Goal: Task Accomplishment & Management: Manage account settings

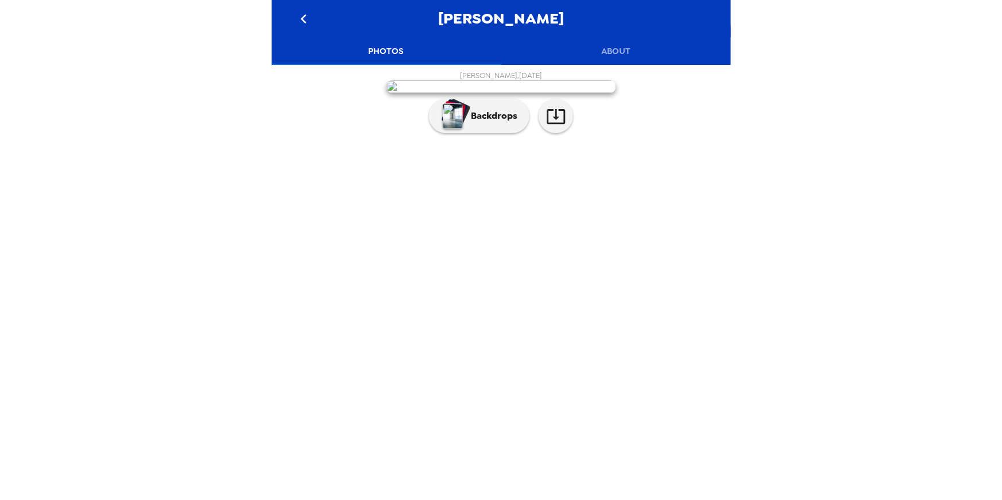
click at [273, 139] on div "Tina T , 10-09-2025 Backdrops" at bounding box center [500, 105] width 459 height 68
click at [284, 139] on div "Tina T , 10-09-2025 Backdrops" at bounding box center [501, 105] width 448 height 68
drag, startPoint x: 267, startPoint y: 259, endPoint x: 262, endPoint y: 257, distance: 5.9
click at [263, 257] on div "Tina T Photos About Tina T , 10-09-2025 Backdrops" at bounding box center [501, 250] width 1002 height 500
click at [169, 82] on div "Tina T Photos About Tina T , 10-09-2025 Backdrops" at bounding box center [501, 250] width 1002 height 500
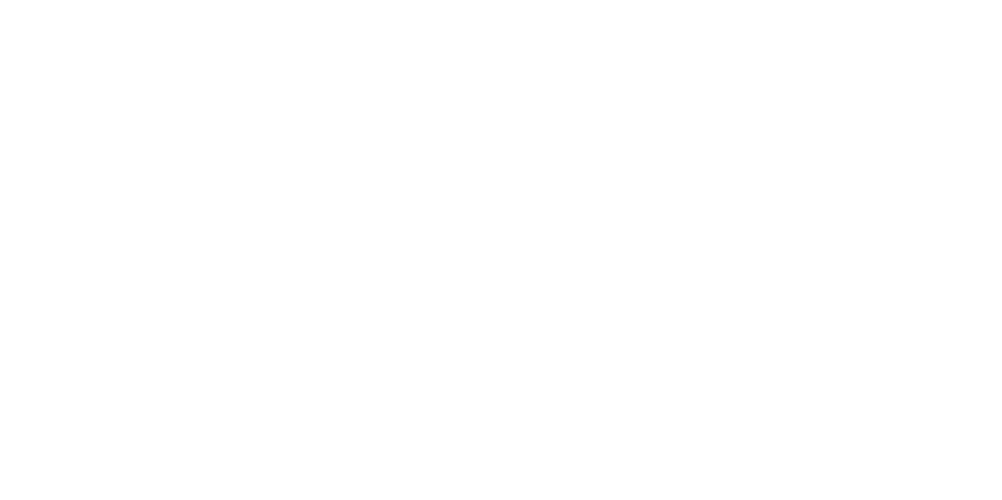
click at [235, 94] on div at bounding box center [501, 250] width 1002 height 500
click at [447, 71] on div at bounding box center [500, 250] width 459 height 500
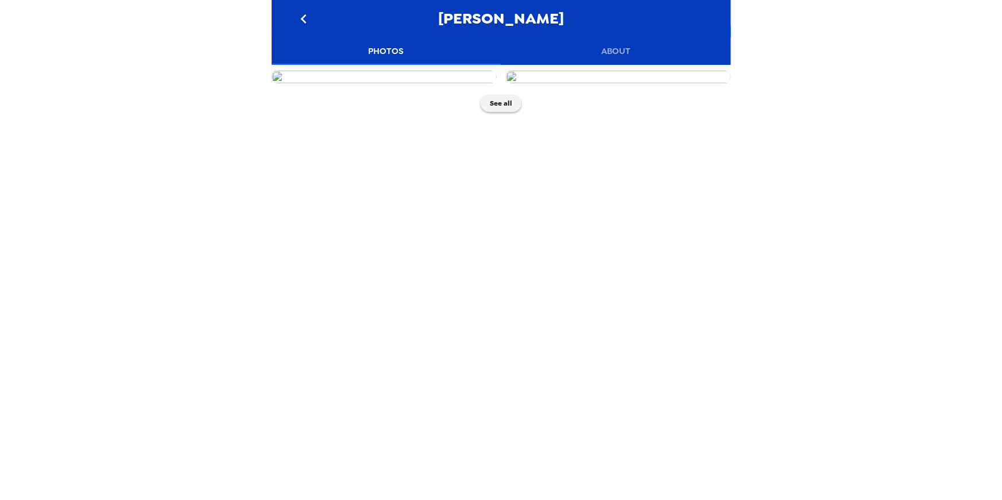
click at [145, 226] on div "Roxanne Schlatter Photos About See all" at bounding box center [501, 250] width 1002 height 500
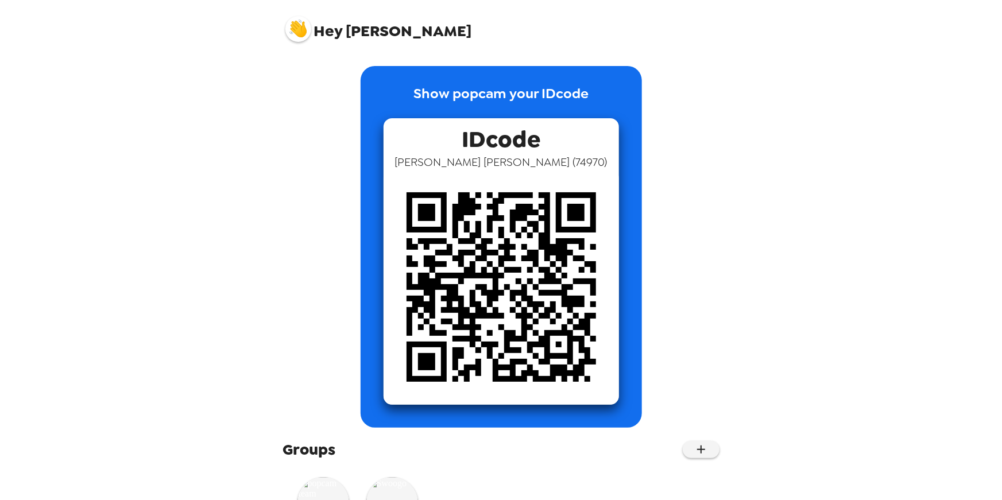
click at [297, 25] on img at bounding box center [298, 29] width 26 height 26
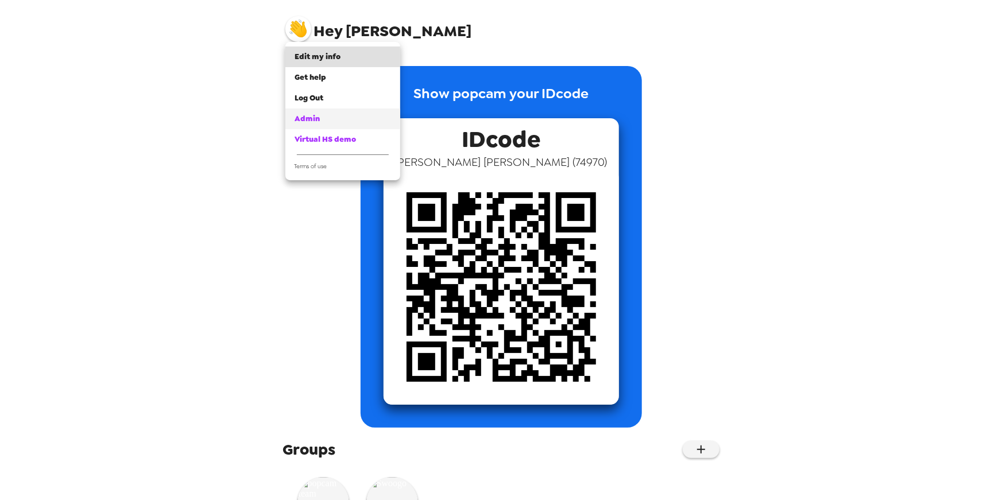
click at [311, 117] on span "Admin" at bounding box center [306, 119] width 25 height 10
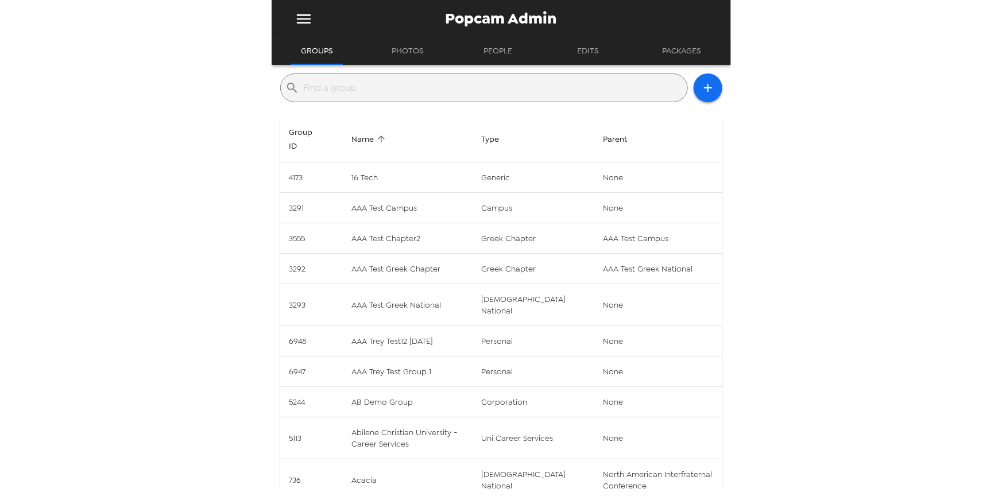
click at [435, 82] on input "text" at bounding box center [493, 88] width 379 height 18
paste input "daanvonk4@gmail.com"
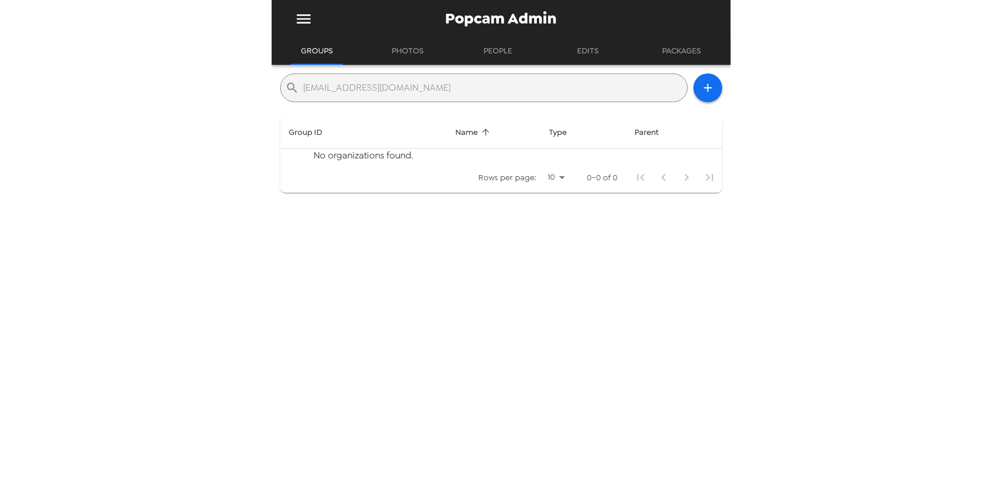
type input "daanvonk4@gmail.com"
drag, startPoint x: 508, startPoint y: 54, endPoint x: 513, endPoint y: 59, distance: 7.3
click at [509, 55] on button "People" at bounding box center [498, 51] width 52 height 28
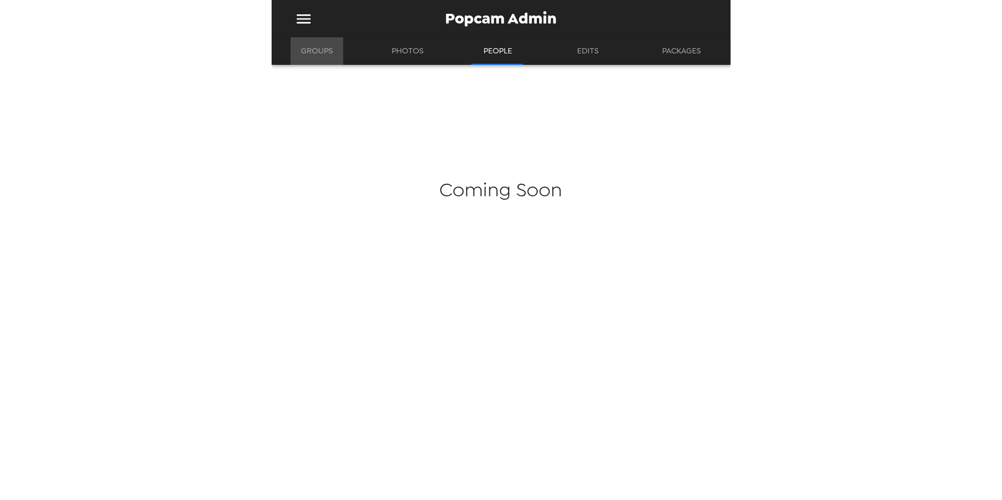
click at [318, 53] on button "Groups" at bounding box center [316, 51] width 53 height 28
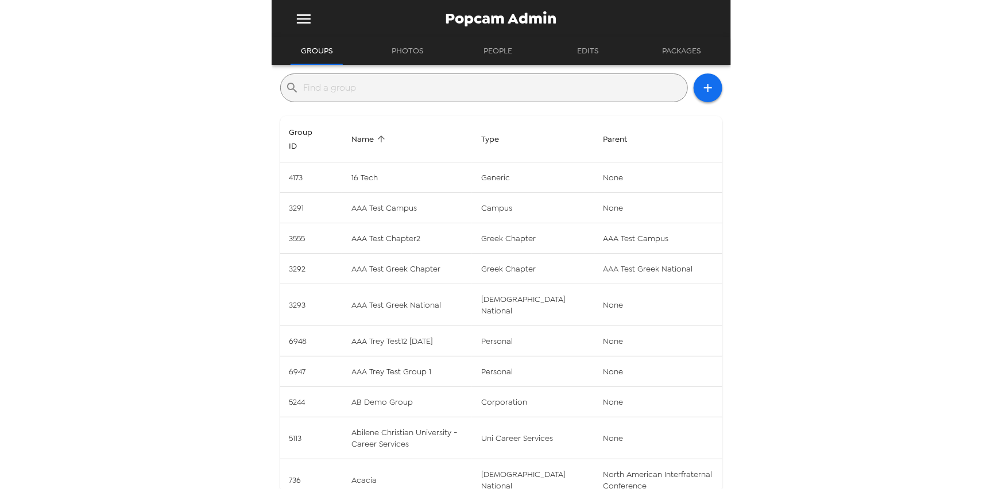
click at [366, 85] on input "text" at bounding box center [493, 88] width 379 height 18
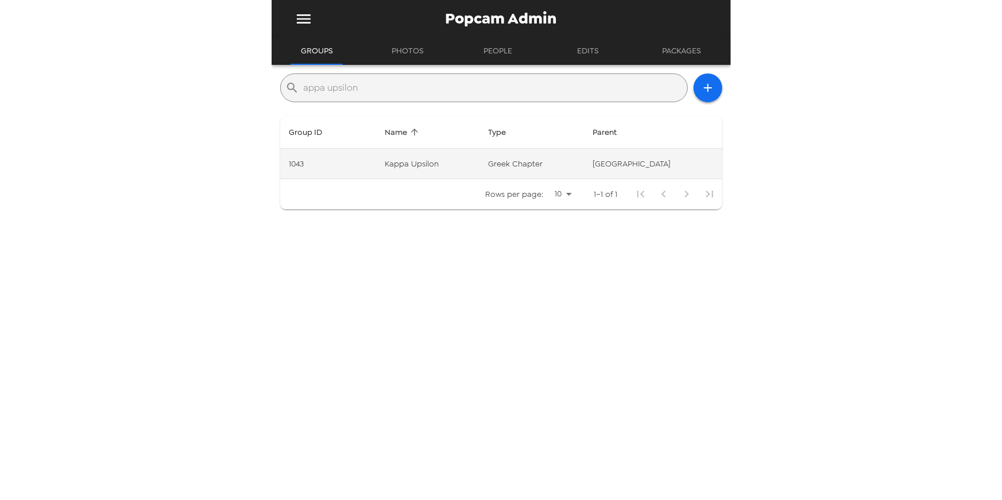
type input "appa upsilon"
click at [424, 166] on td "Kappa Upsilon" at bounding box center [427, 164] width 104 height 30
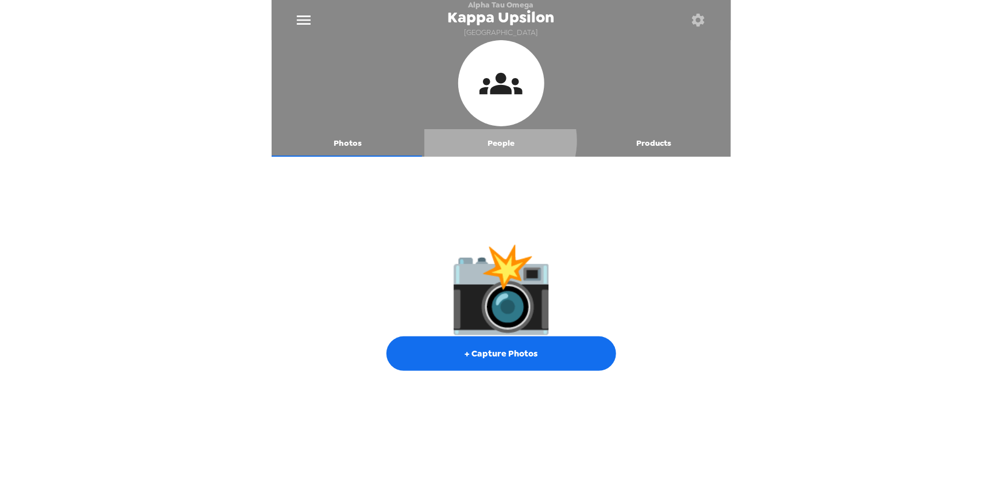
click at [495, 142] on button "People" at bounding box center [500, 143] width 153 height 28
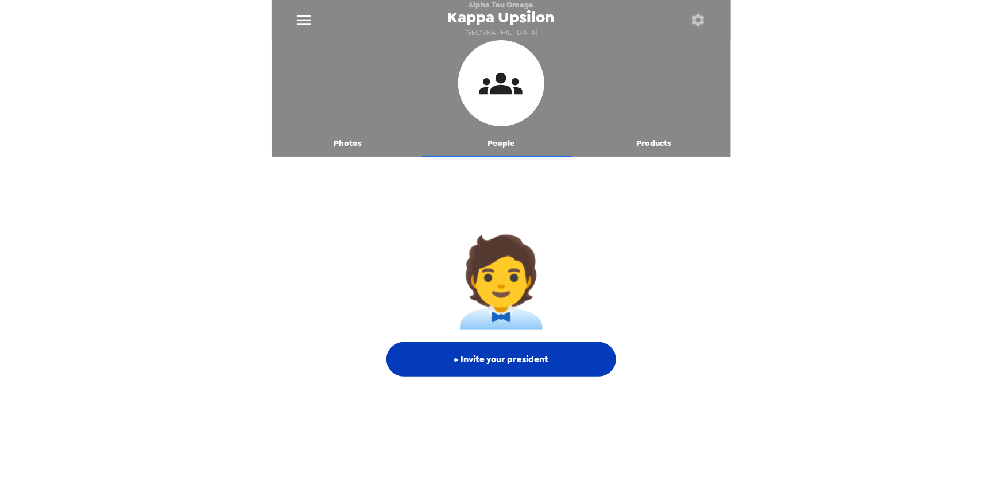
click at [556, 369] on button "+ Invite your president" at bounding box center [501, 359] width 230 height 34
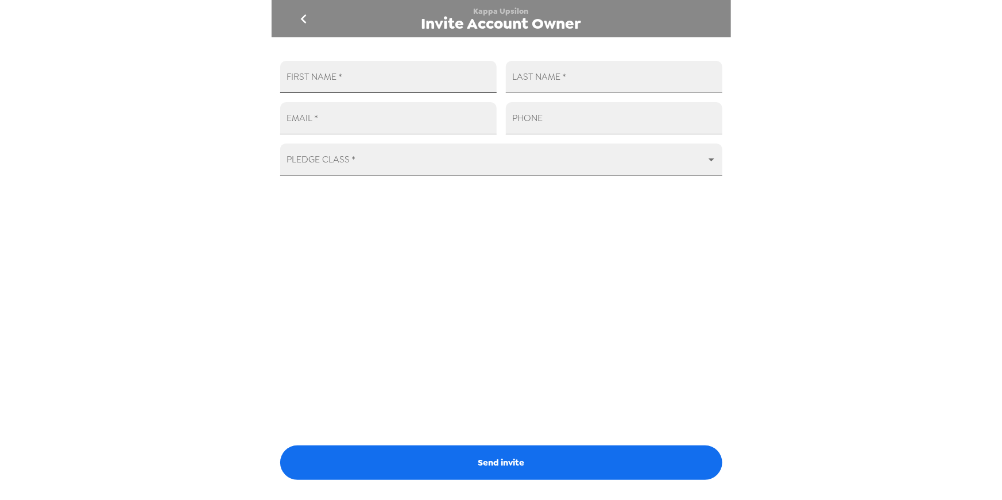
click at [409, 79] on input "FIRST NAME   *" at bounding box center [388, 77] width 216 height 32
type input "Daan"
type input "[PERSON_NAME]"
paste input "daanvonk4@gmail.com"
type input "daanvonk4@gmail.com"
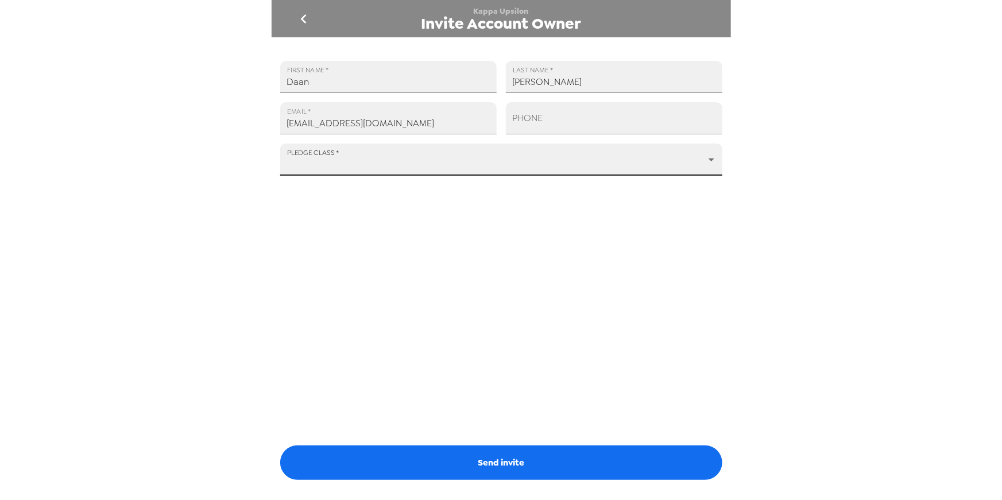
click at [485, 463] on button "Send invite" at bounding box center [501, 462] width 442 height 34
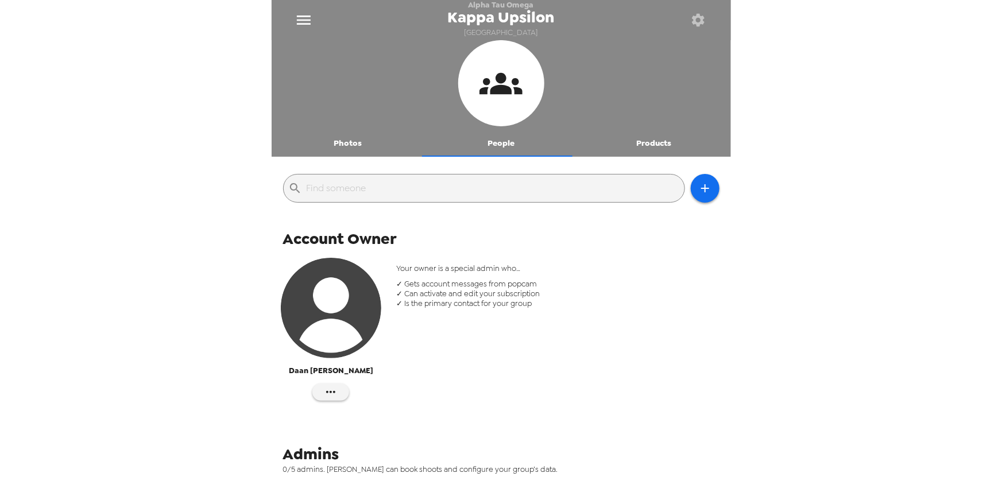
click at [701, 22] on icon "button" at bounding box center [698, 20] width 13 height 13
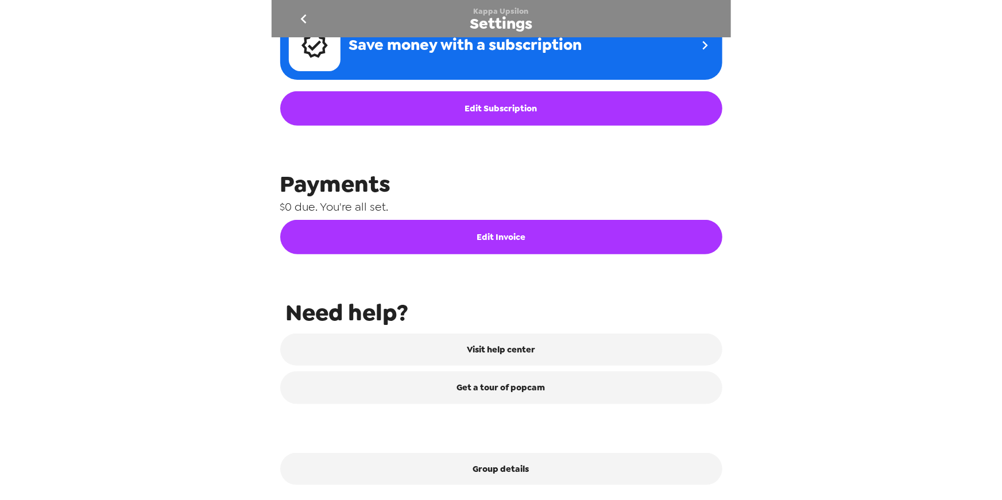
scroll to position [471, 0]
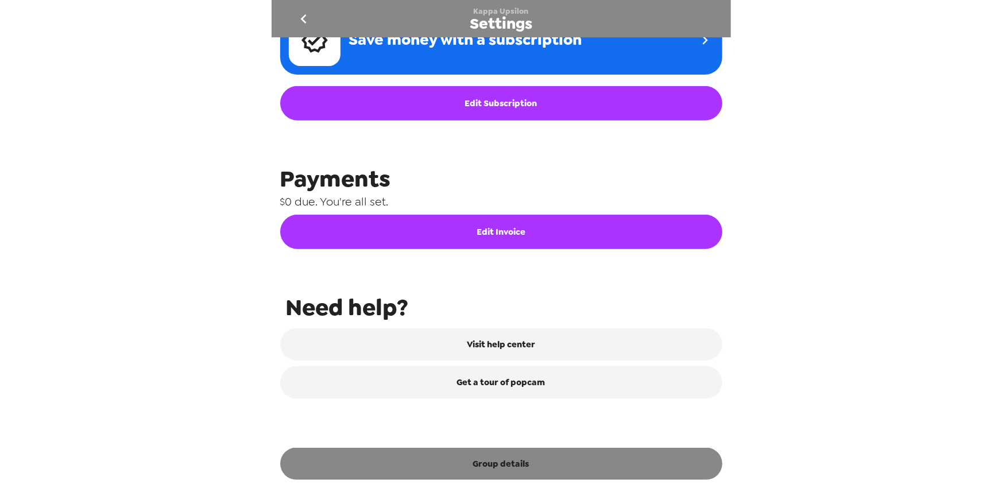
click at [494, 468] on button "Group details" at bounding box center [501, 464] width 442 height 32
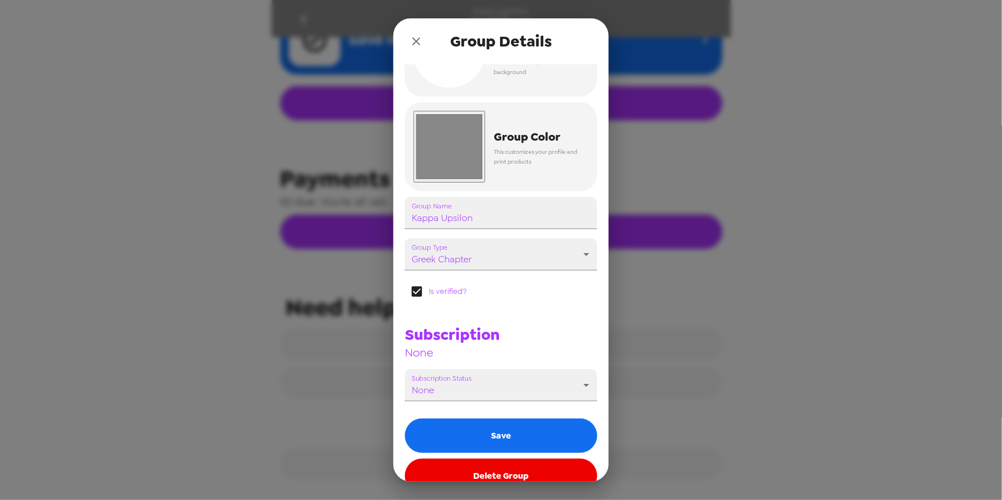
scroll to position [79, 0]
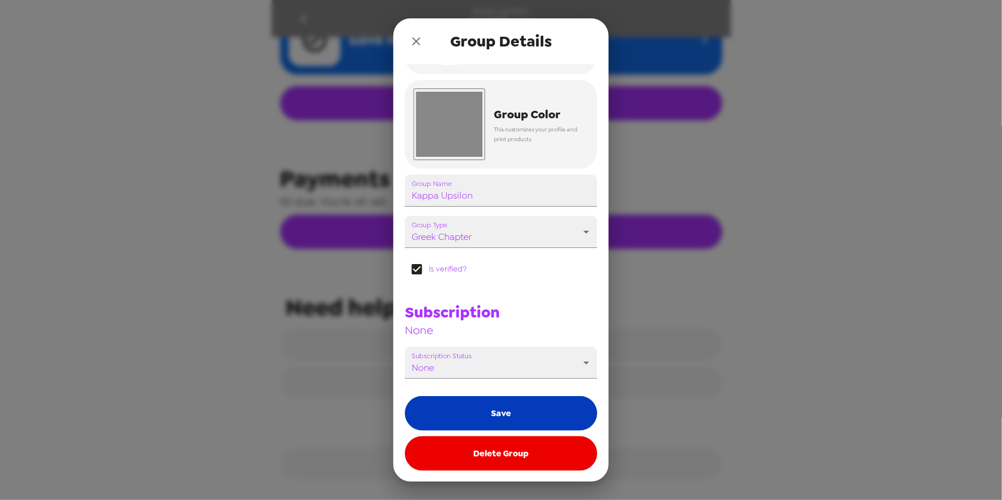
click at [520, 412] on button "Save" at bounding box center [501, 413] width 192 height 34
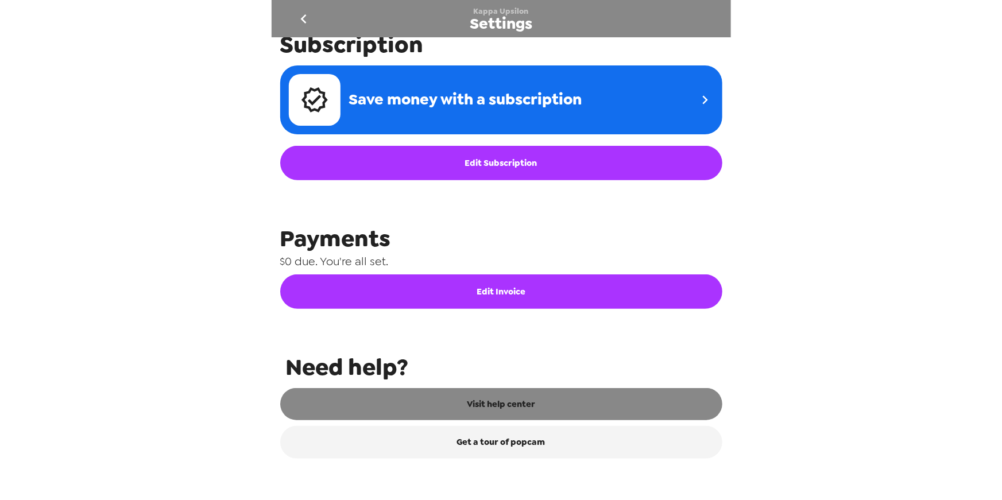
scroll to position [471, 0]
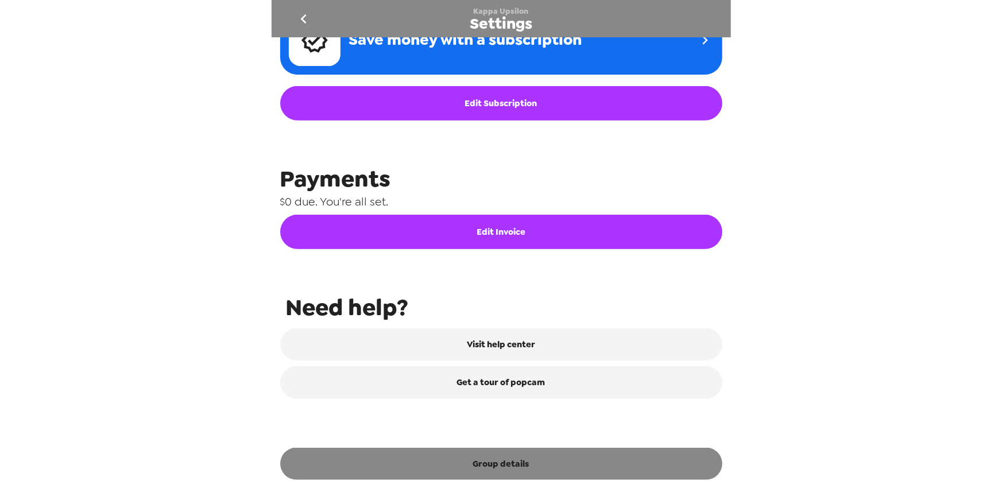
click at [506, 465] on button "Group details" at bounding box center [501, 464] width 442 height 32
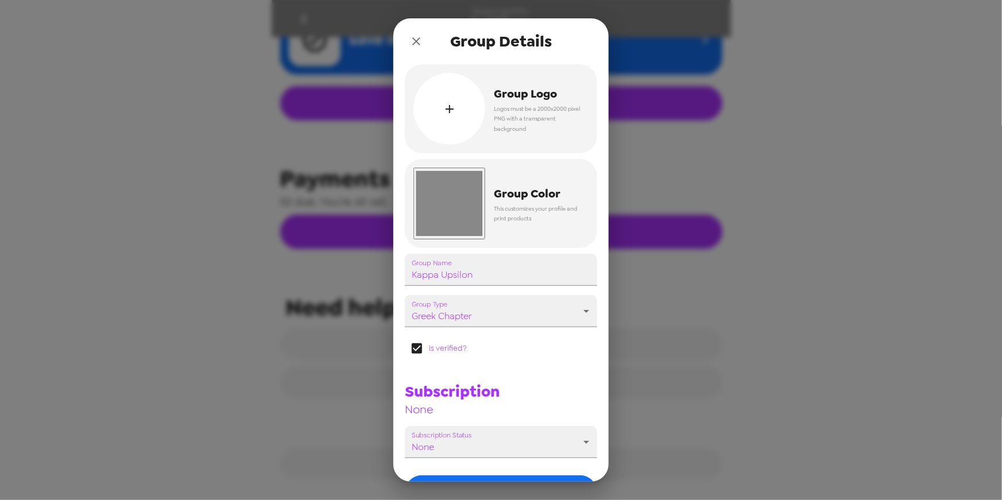
click at [419, 37] on icon "close" at bounding box center [416, 41] width 8 height 8
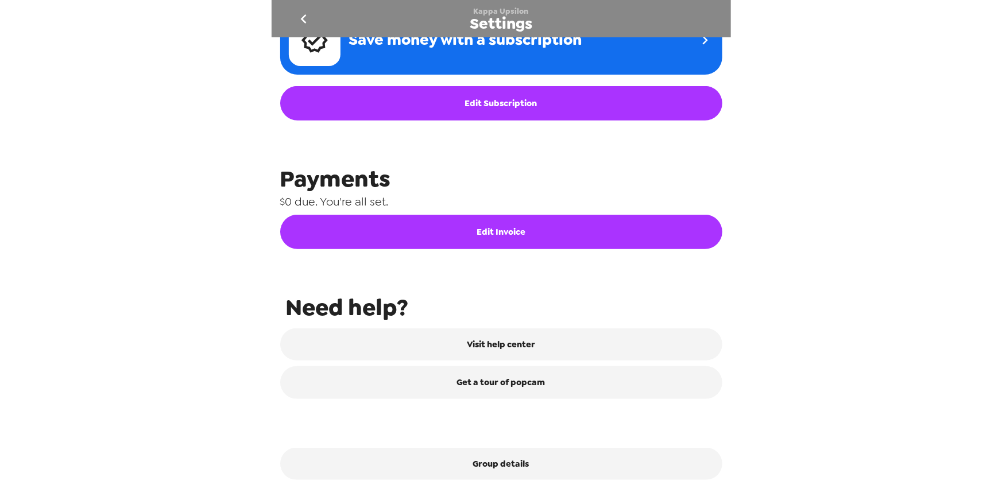
scroll to position [0, 0]
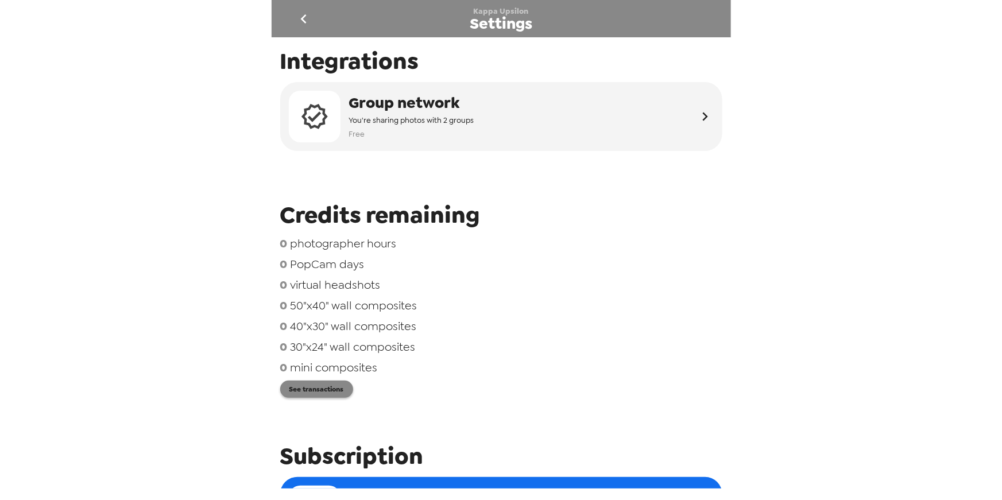
click at [300, 392] on button "See transactions" at bounding box center [316, 389] width 73 height 17
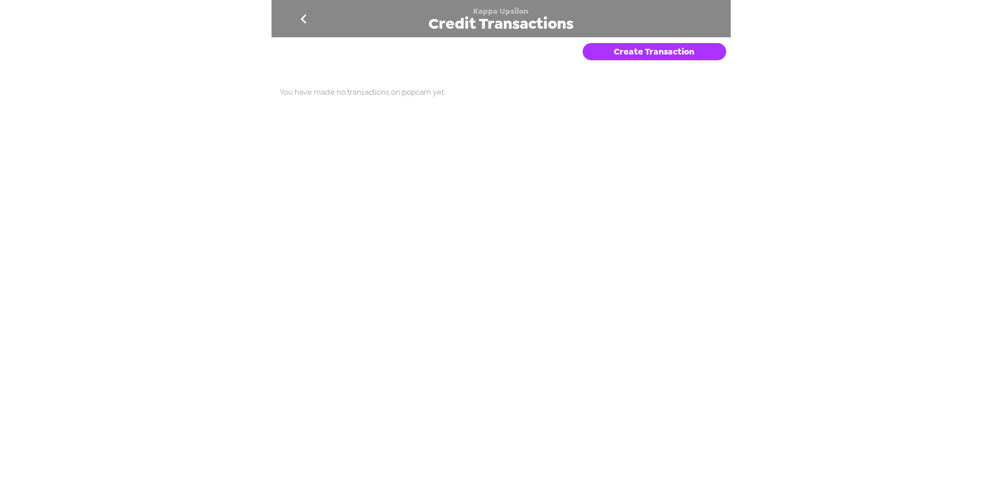
click at [684, 44] on button "Create Transaction" at bounding box center [654, 51] width 143 height 17
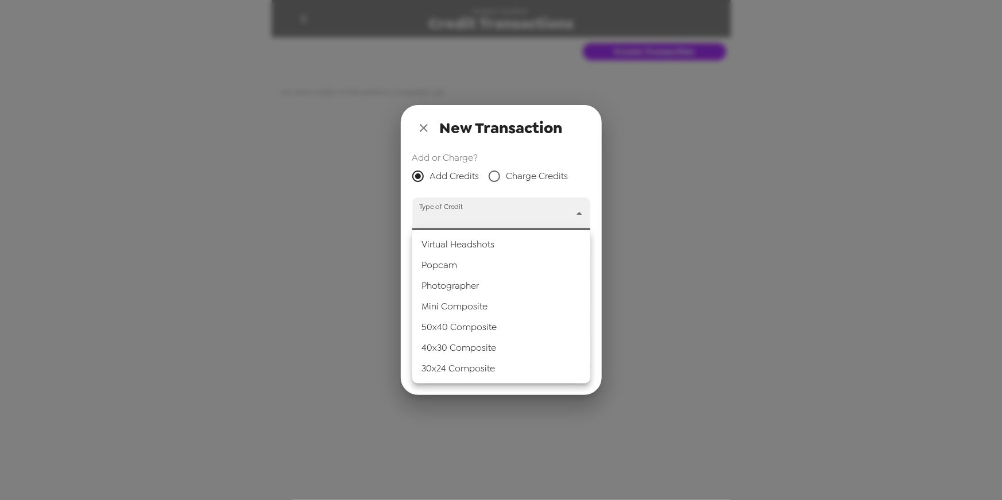
click at [578, 215] on body "Kappa Upsilon Credit Transactions Create Transaction You have made no transacti…" at bounding box center [501, 250] width 1002 height 500
click at [510, 266] on li "Popcam" at bounding box center [501, 265] width 178 height 21
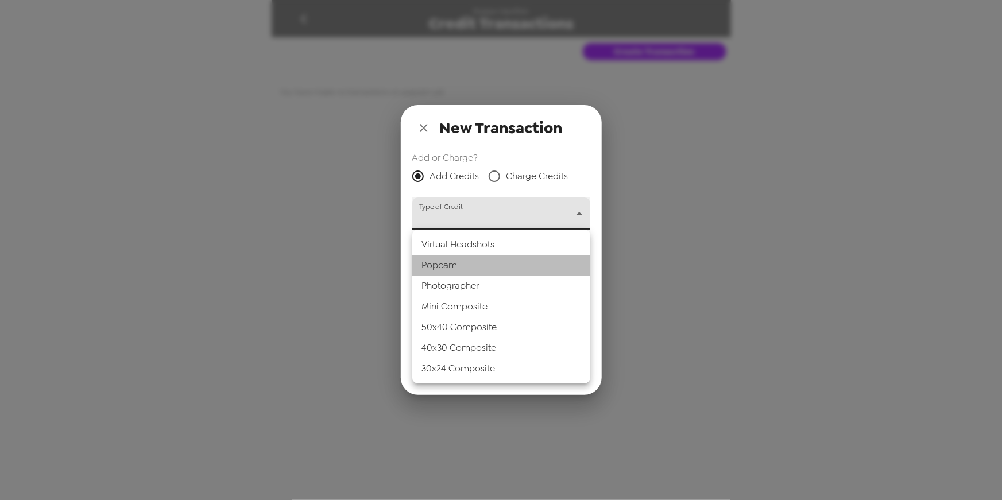
type input "popcam"
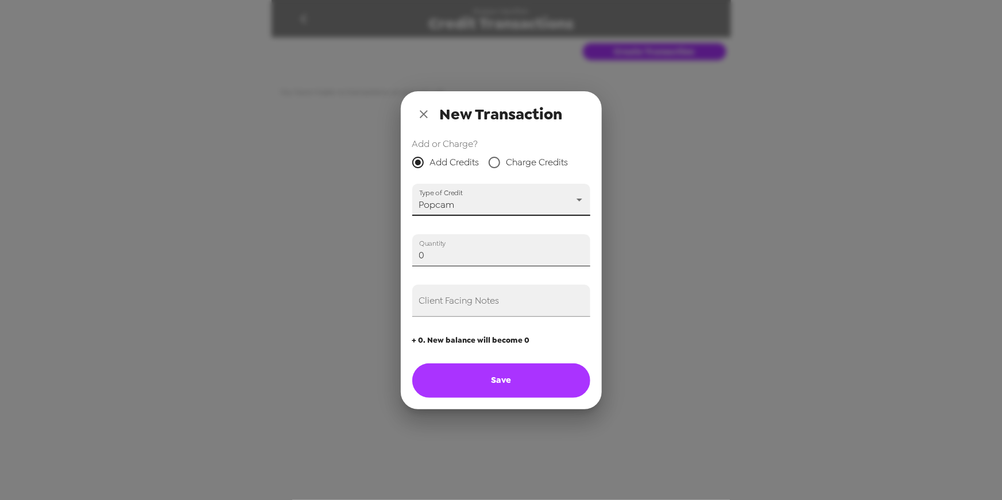
click at [482, 253] on input "0" at bounding box center [501, 250] width 178 height 32
click at [579, 251] on input "1" at bounding box center [501, 250] width 178 height 32
click at [522, 371] on button "Save" at bounding box center [501, 380] width 178 height 34
type input "0"
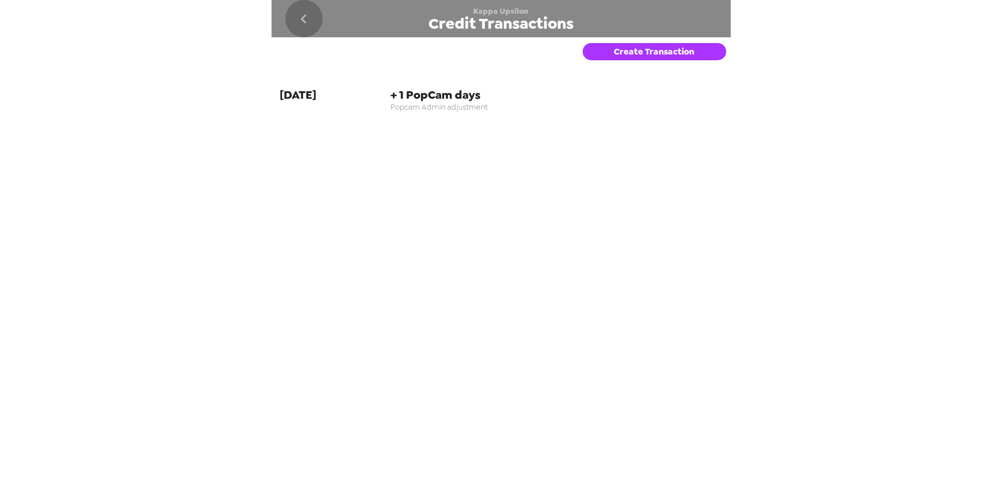
click at [307, 18] on icon "go back" at bounding box center [303, 19] width 18 height 18
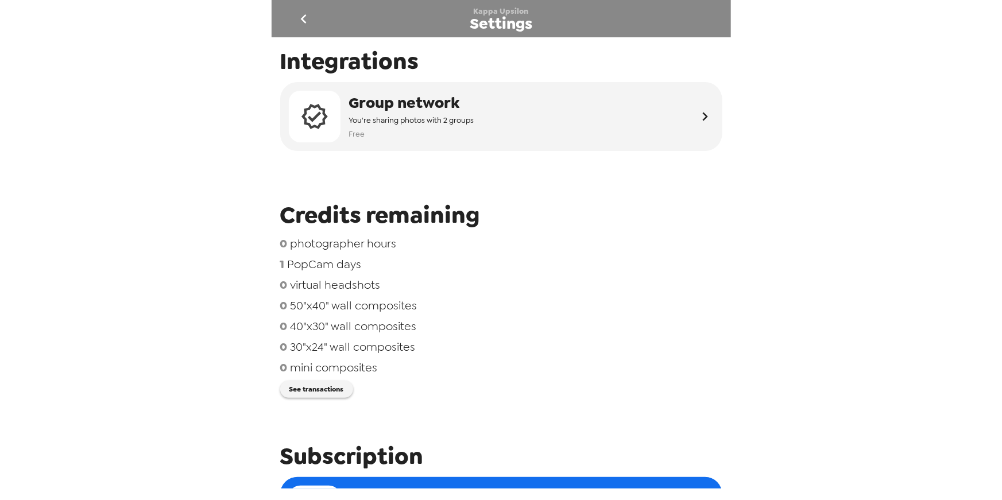
click at [306, 18] on icon "go back" at bounding box center [303, 19] width 18 height 18
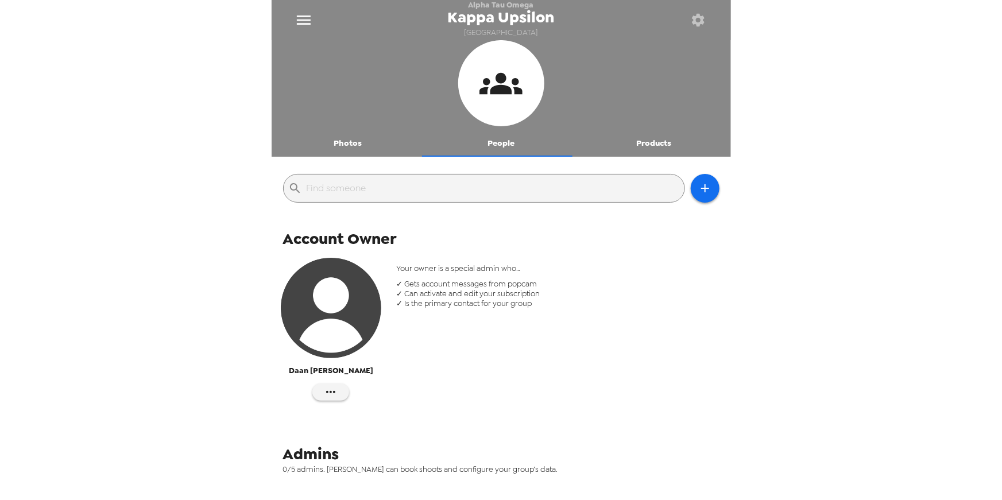
click at [658, 146] on button "Products" at bounding box center [653, 143] width 153 height 28
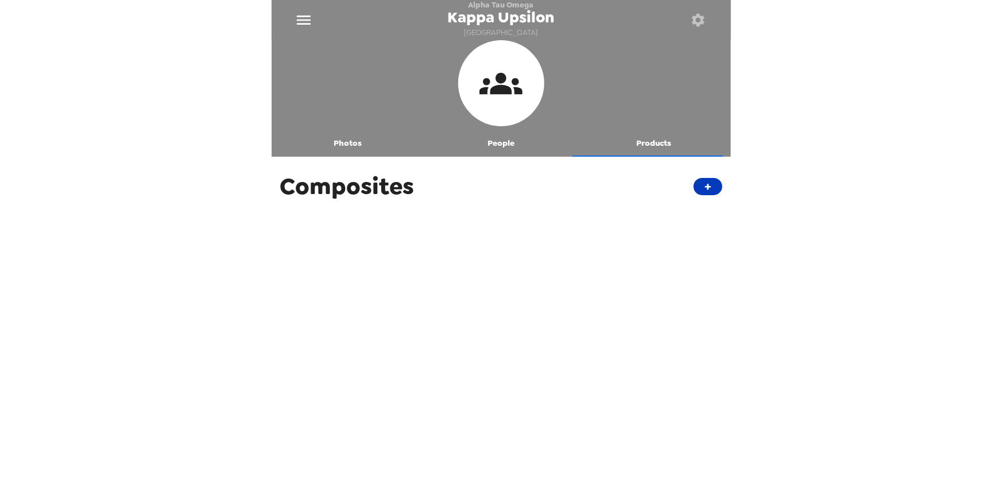
click at [705, 185] on button "+" at bounding box center [707, 186] width 29 height 17
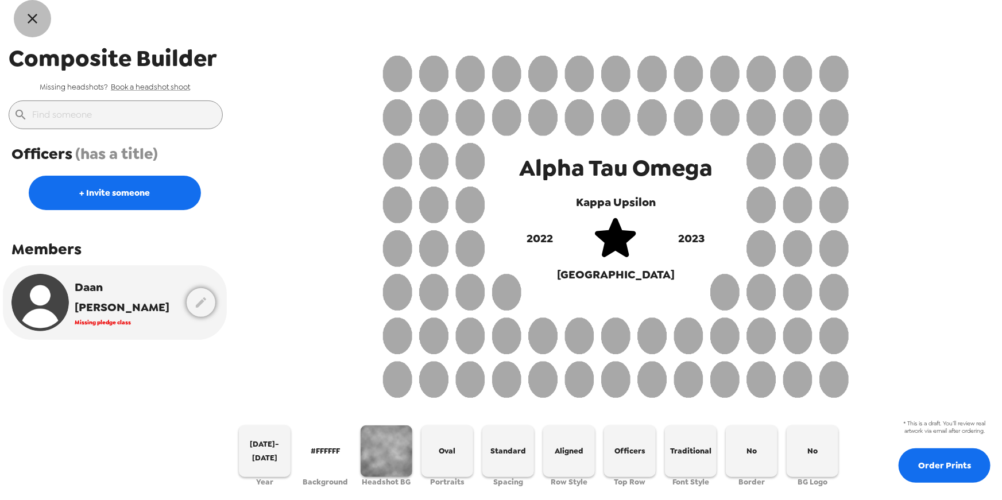
click at [22, 22] on button "button" at bounding box center [32, 18] width 37 height 37
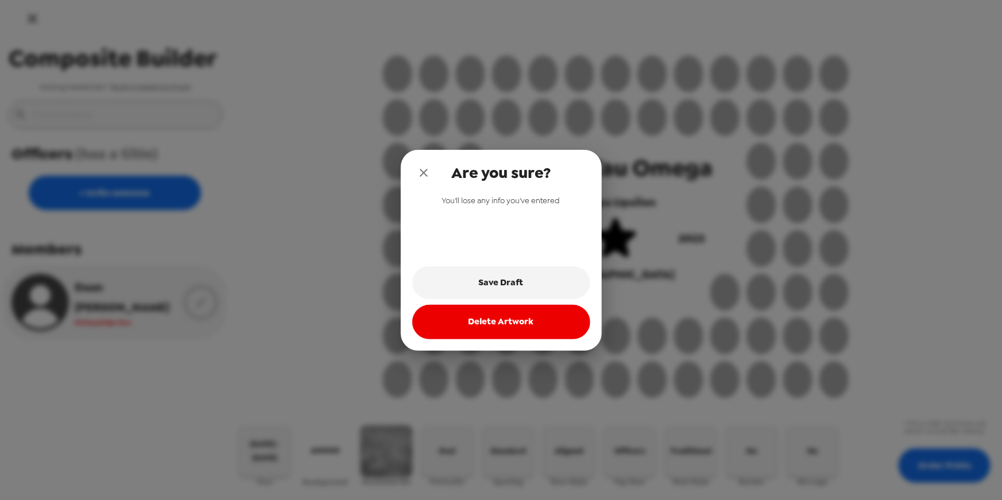
drag, startPoint x: 423, startPoint y: 173, endPoint x: 433, endPoint y: 177, distance: 10.9
click at [423, 173] on icon "close" at bounding box center [424, 173] width 14 height 14
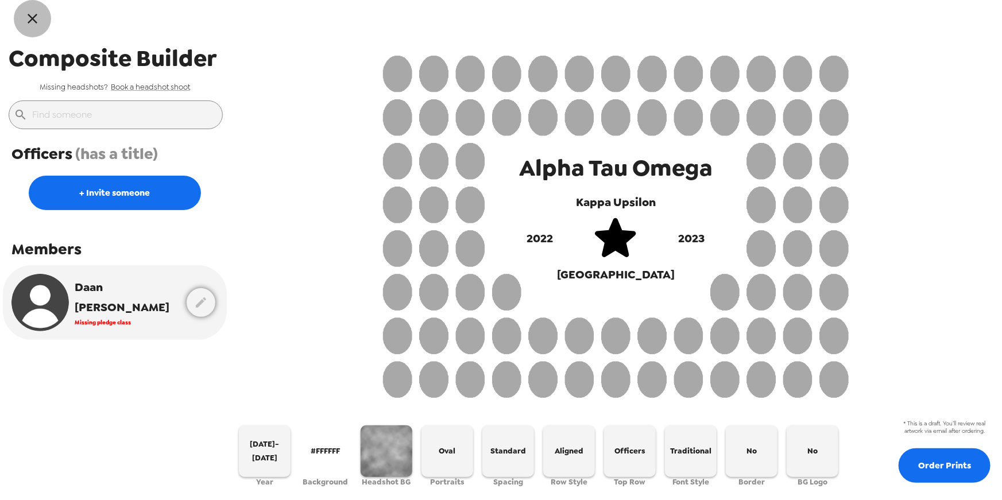
click at [29, 16] on icon "button" at bounding box center [32, 18] width 17 height 17
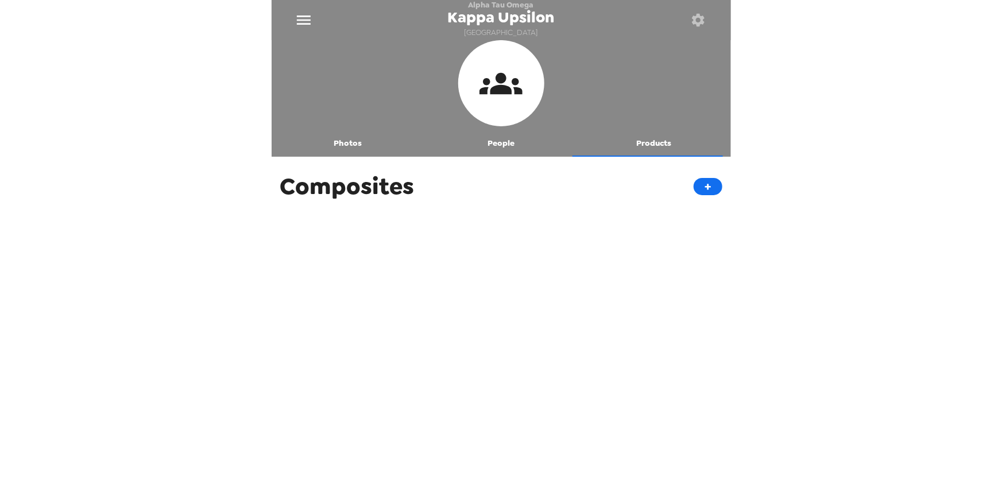
click at [354, 145] on button "Photos" at bounding box center [347, 143] width 153 height 28
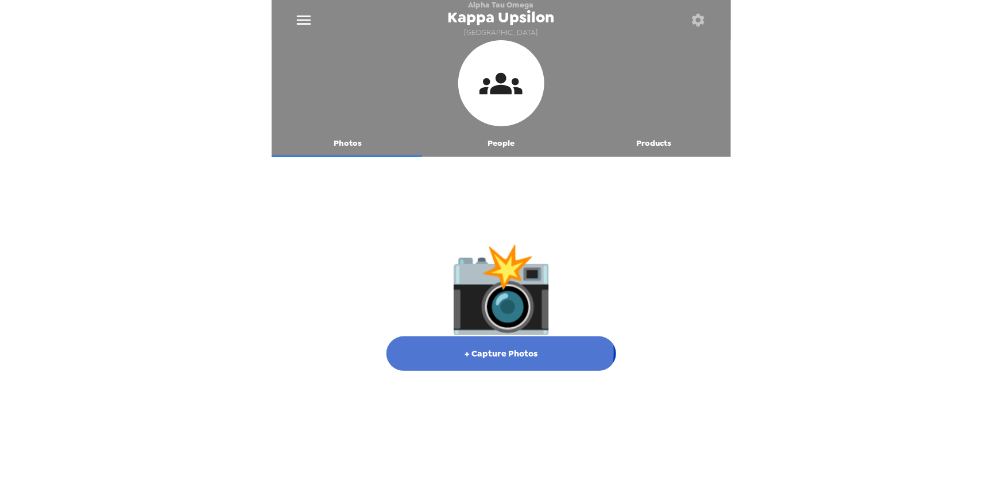
click at [484, 352] on button "+ Capture Photos" at bounding box center [501, 353] width 230 height 34
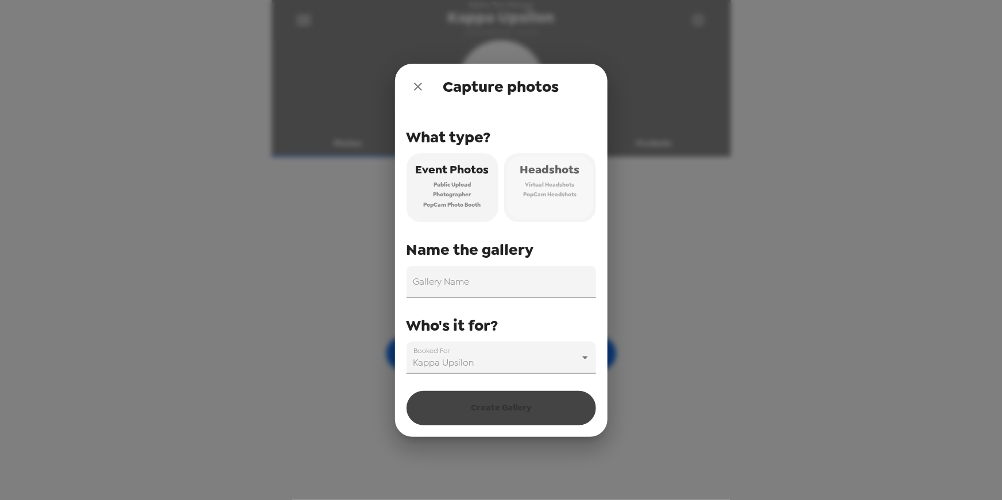
click at [529, 199] on button "Headshots Virtual Headshots PopCam Headshots" at bounding box center [550, 187] width 92 height 69
click at [500, 284] on input "Gallery Name" at bounding box center [500, 282] width 189 height 32
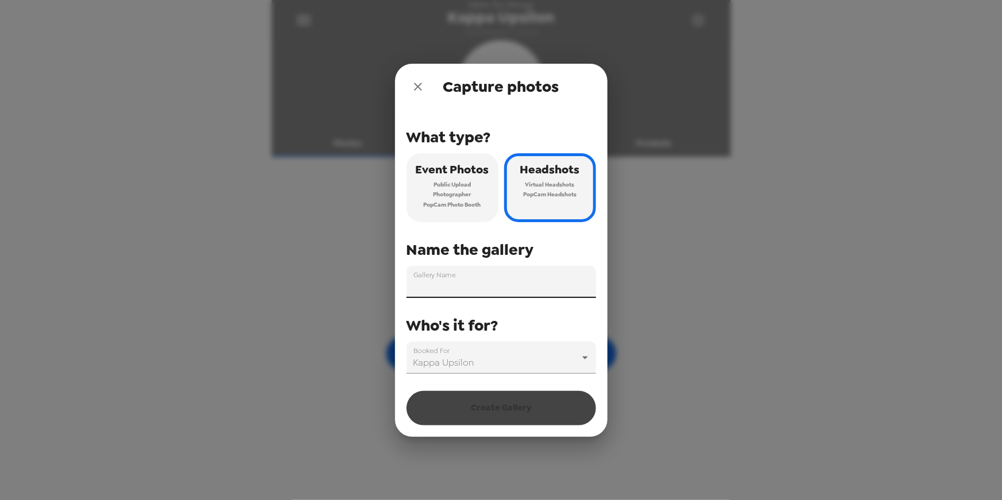
paste input "[DATE]-[DATE] Composite Headshots"
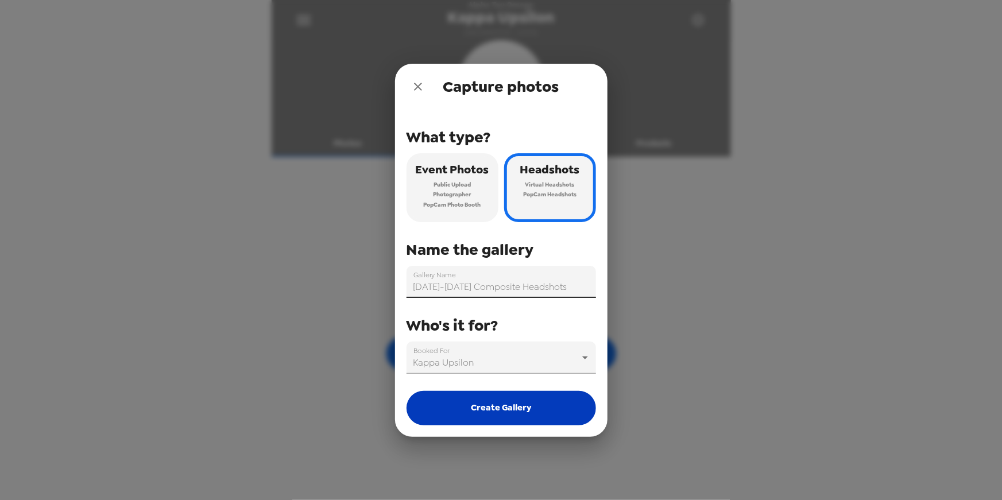
type input "[DATE]-[DATE] Composite Headshots"
click at [514, 417] on button "Create Gallery" at bounding box center [500, 408] width 189 height 34
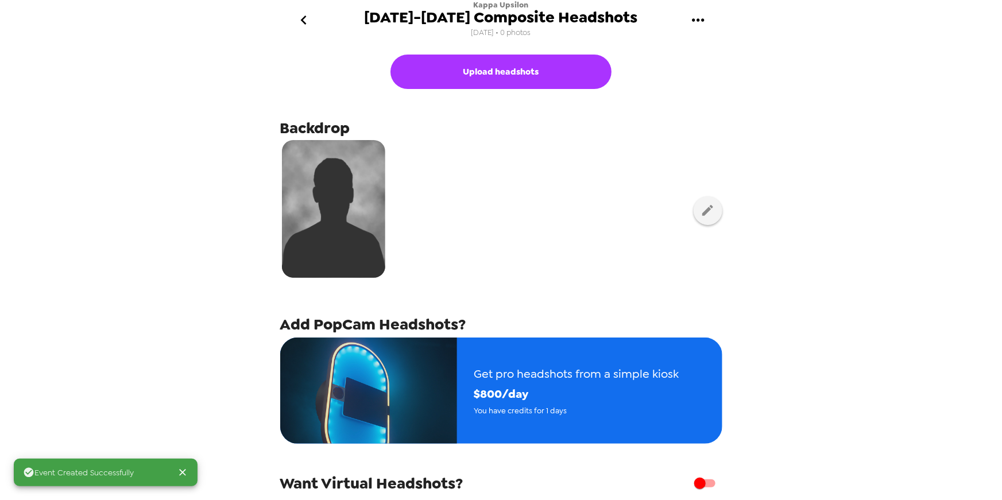
click at [76, 92] on div "Event Created Successfully Kappa Upsilon 2024-2025 Composite Headshots 10/13/25…" at bounding box center [501, 250] width 1002 height 500
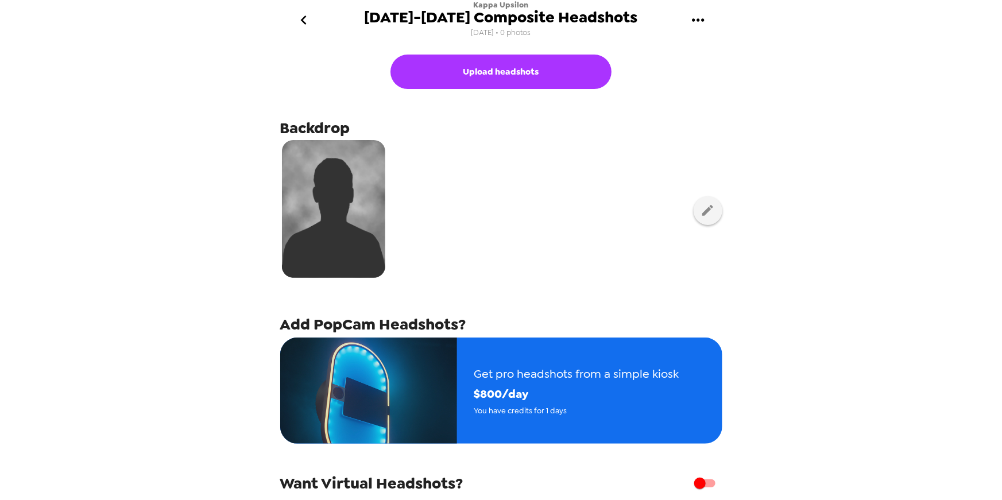
click at [307, 17] on icon "go back" at bounding box center [303, 20] width 18 height 18
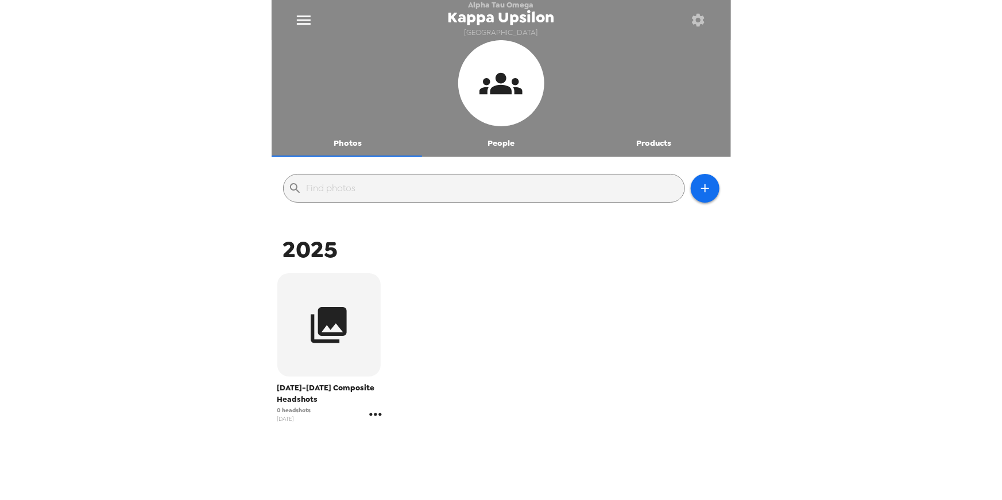
click at [376, 412] on icon "gallery menu" at bounding box center [375, 414] width 18 height 18
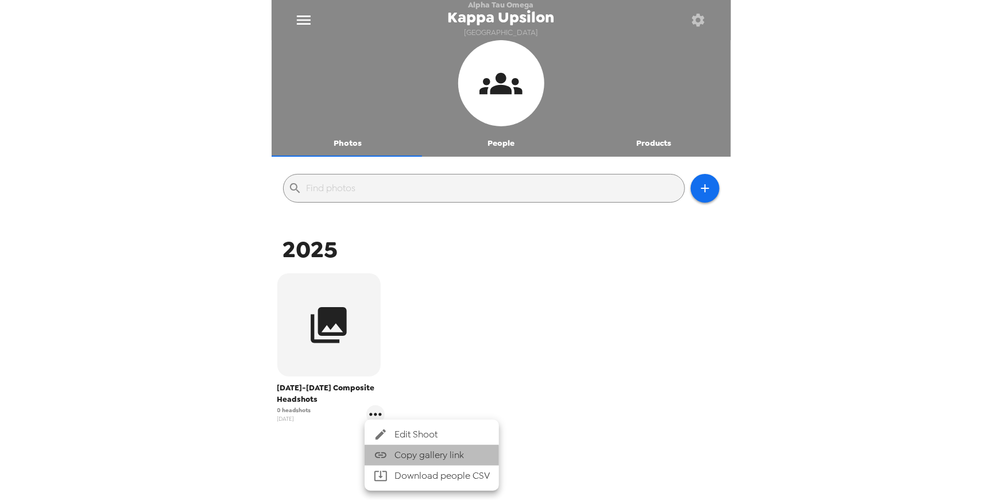
click at [414, 459] on span "Copy gallery link" at bounding box center [441, 455] width 95 height 14
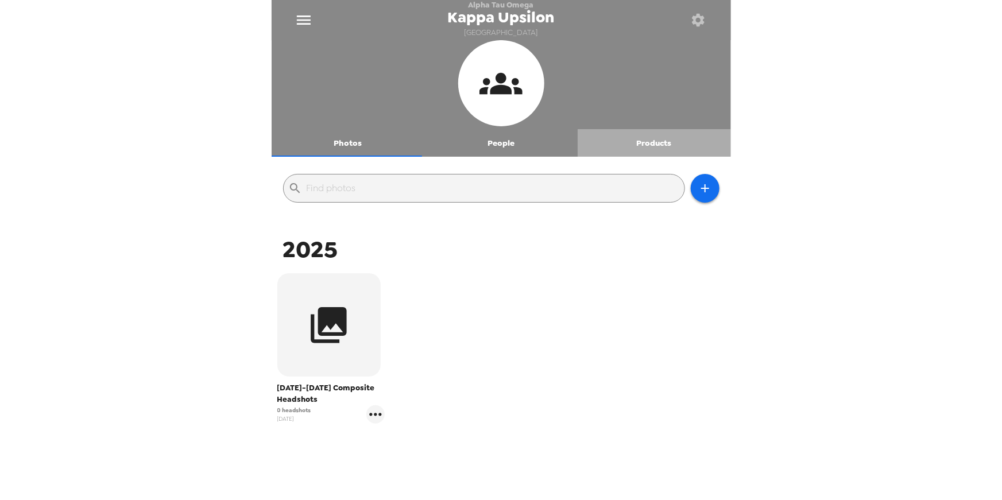
click at [649, 145] on button "Products" at bounding box center [653, 143] width 153 height 28
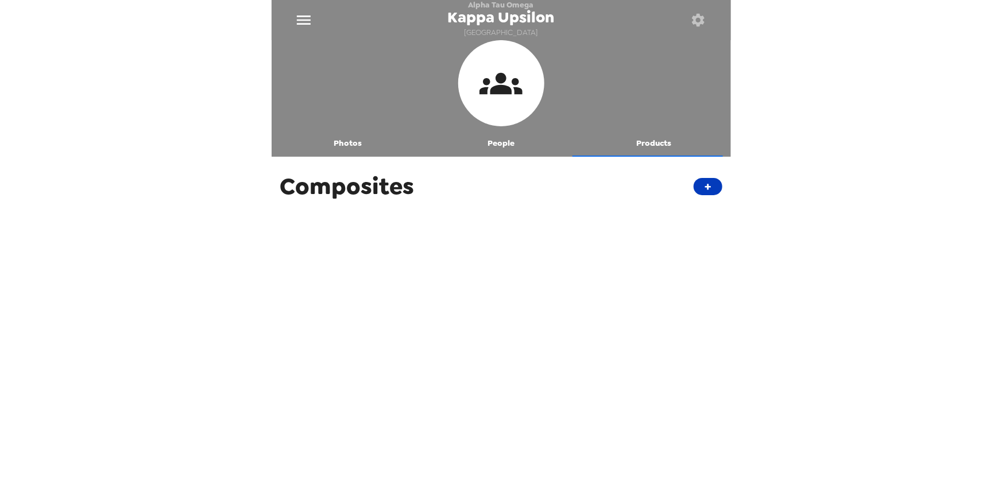
click at [704, 187] on button "+" at bounding box center [707, 186] width 29 height 17
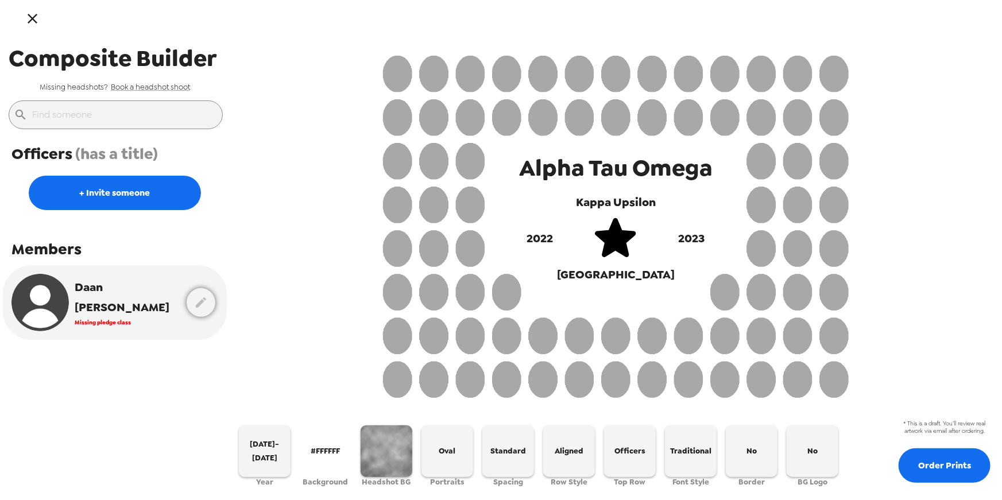
click at [38, 18] on icon "button" at bounding box center [32, 18] width 17 height 17
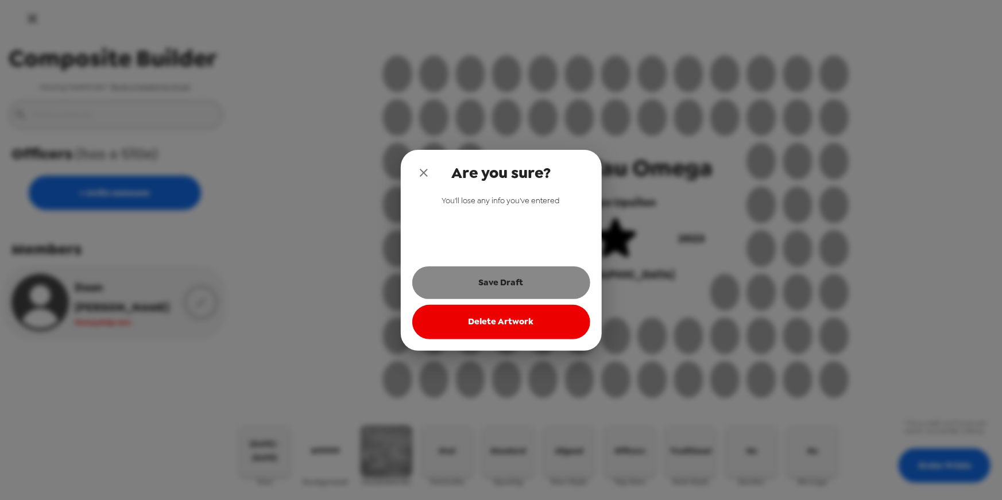
click at [537, 276] on button "Save Draft" at bounding box center [501, 282] width 178 height 32
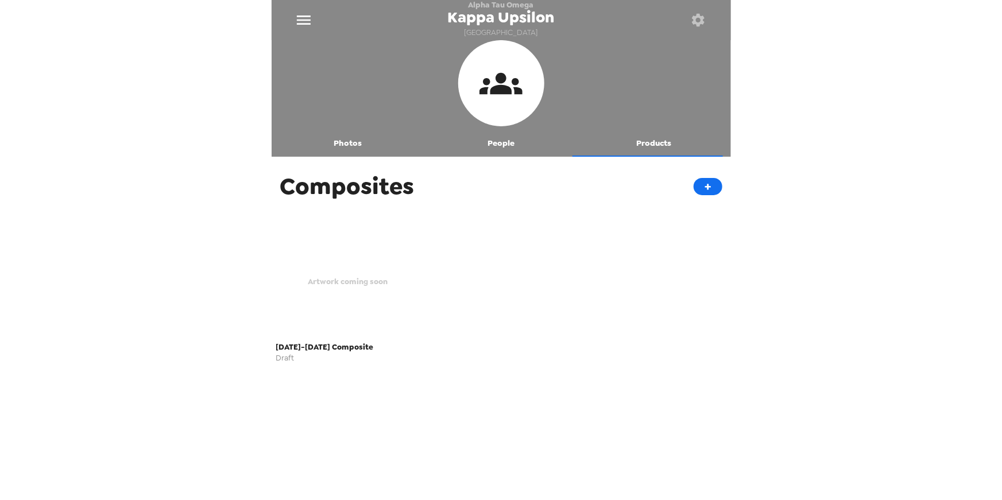
click at [299, 360] on span "Draft" at bounding box center [348, 357] width 144 height 7
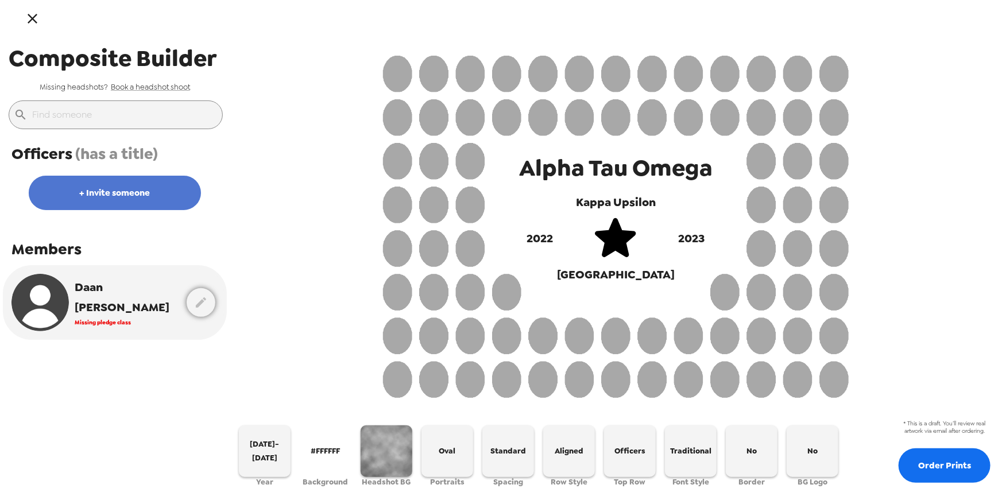
click at [143, 194] on button "+ Invite someone" at bounding box center [115, 193] width 172 height 34
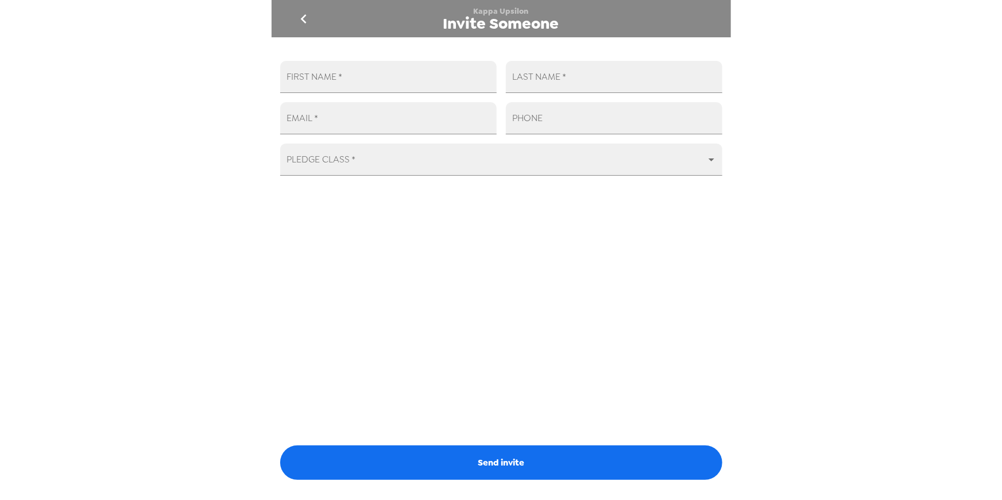
click at [304, 21] on icon "go back" at bounding box center [304, 18] width 6 height 9
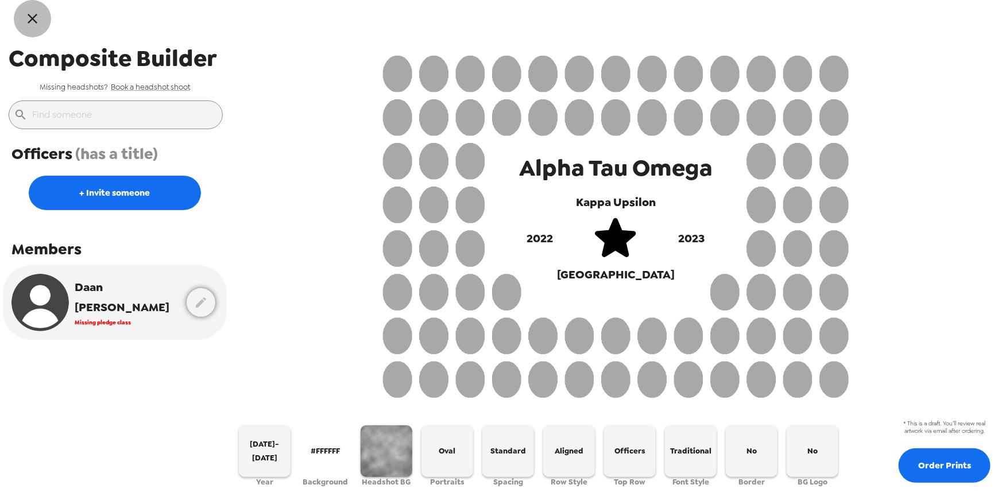
click at [33, 20] on icon "button" at bounding box center [32, 18] width 17 height 17
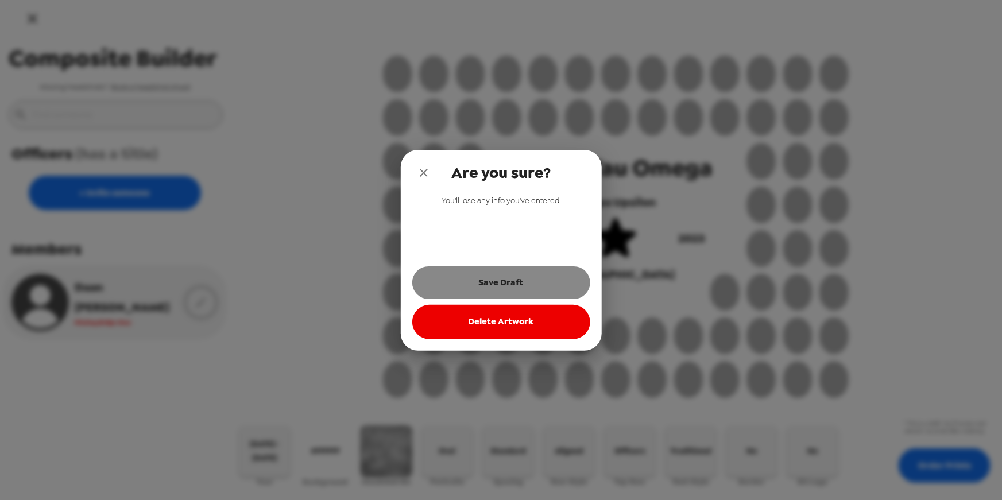
click at [514, 284] on button "Save Draft" at bounding box center [501, 282] width 178 height 32
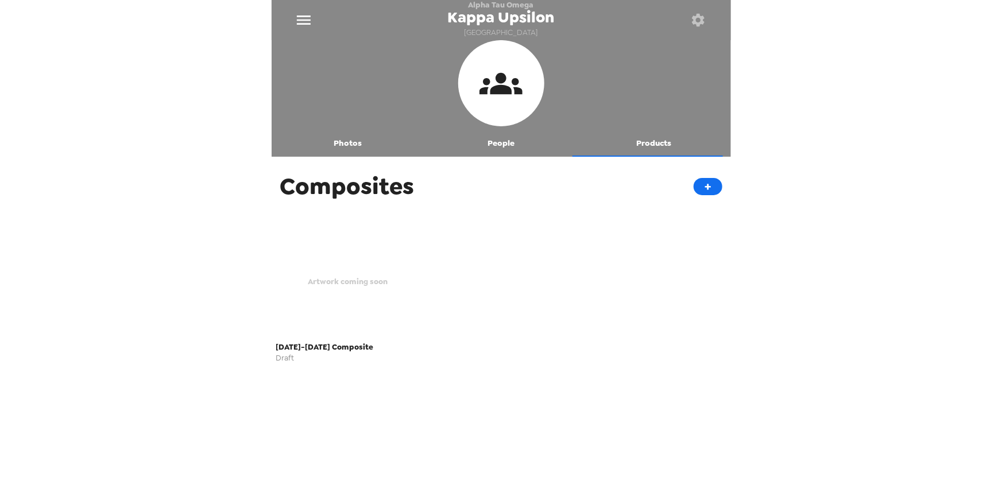
click at [359, 348] on span "[DATE]-[DATE] Composite" at bounding box center [348, 346] width 144 height 13
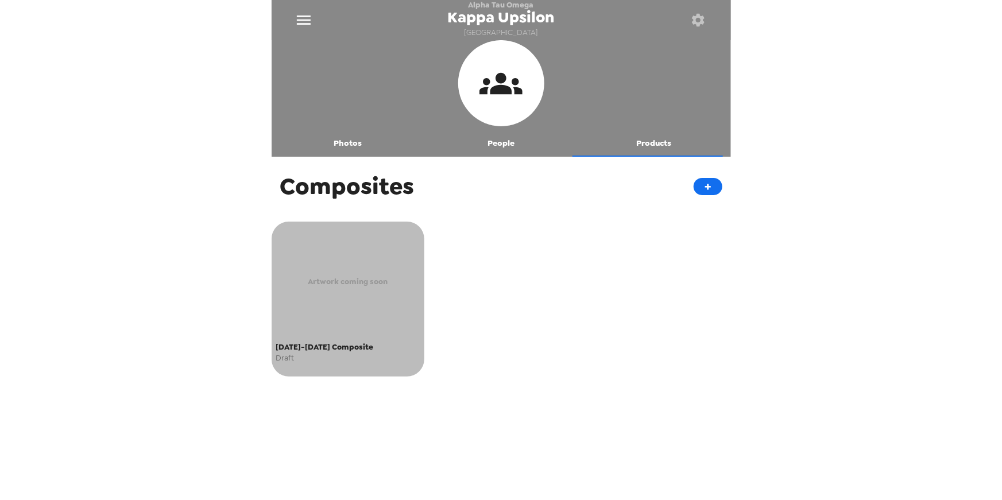
click at [360, 273] on div "Artwork coming soon" at bounding box center [348, 281] width 144 height 112
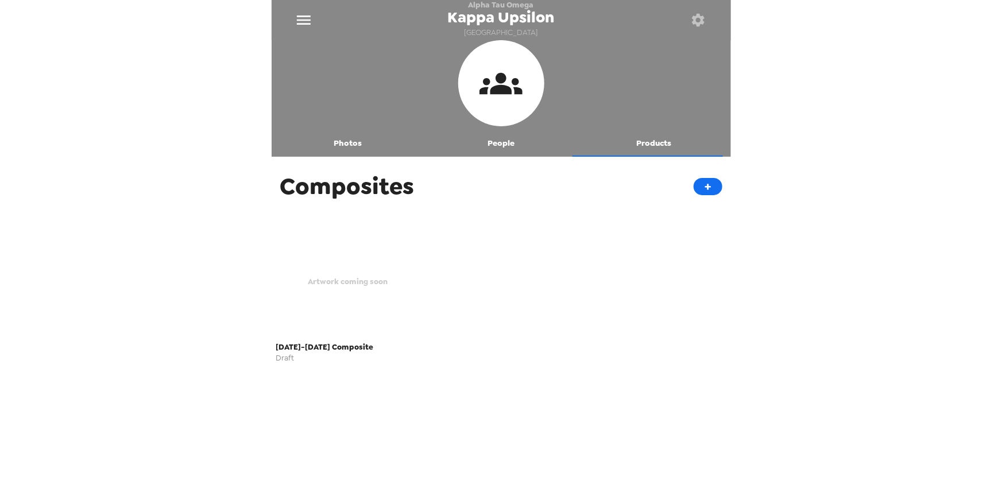
click at [502, 145] on button "People" at bounding box center [500, 143] width 153 height 28
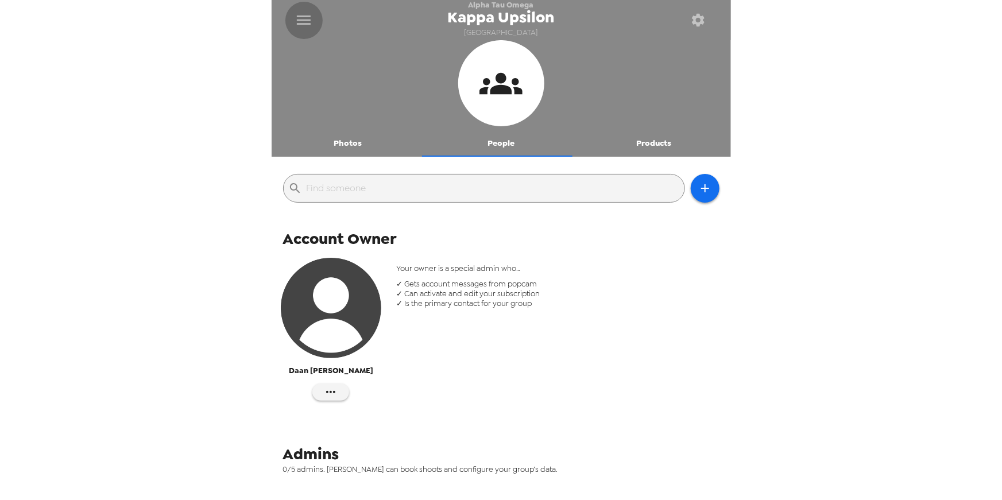
click at [310, 20] on icon "menu" at bounding box center [304, 19] width 14 height 9
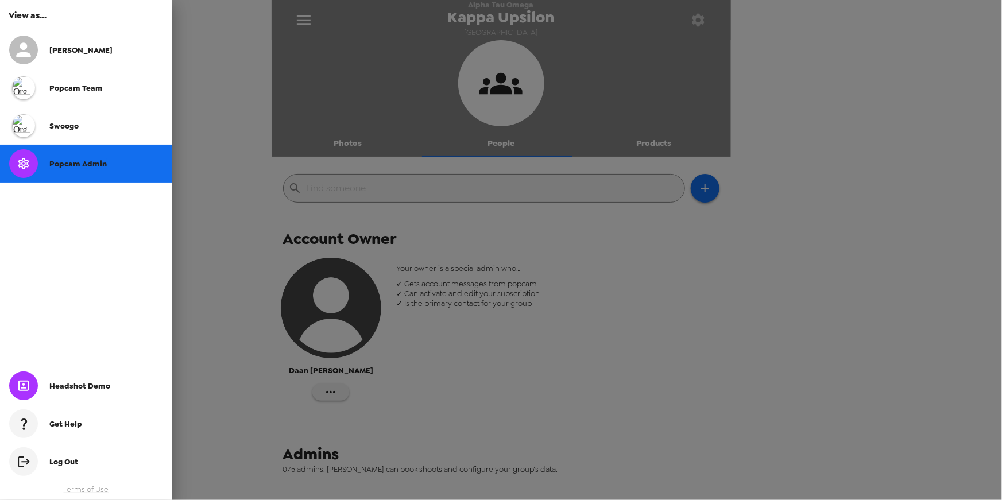
click at [244, 43] on div at bounding box center [501, 250] width 1002 height 500
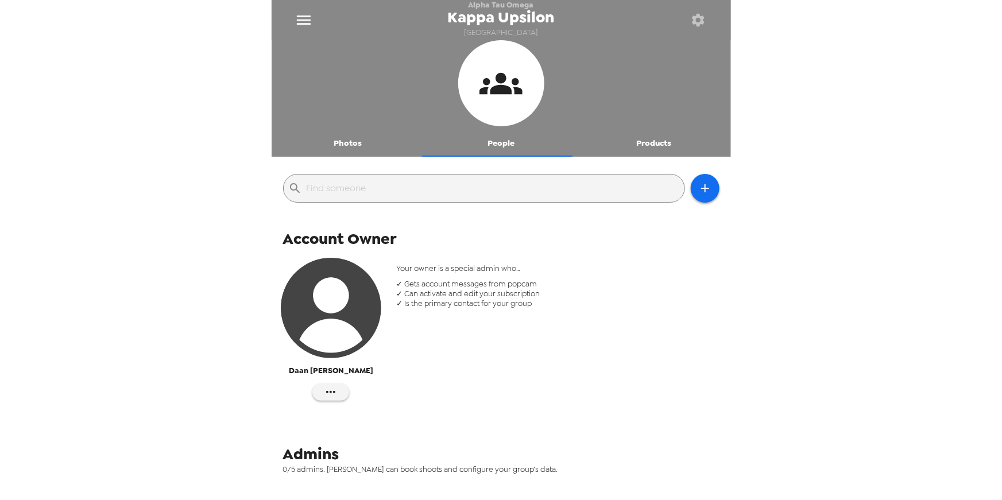
click at [704, 21] on icon "button" at bounding box center [698, 20] width 16 height 16
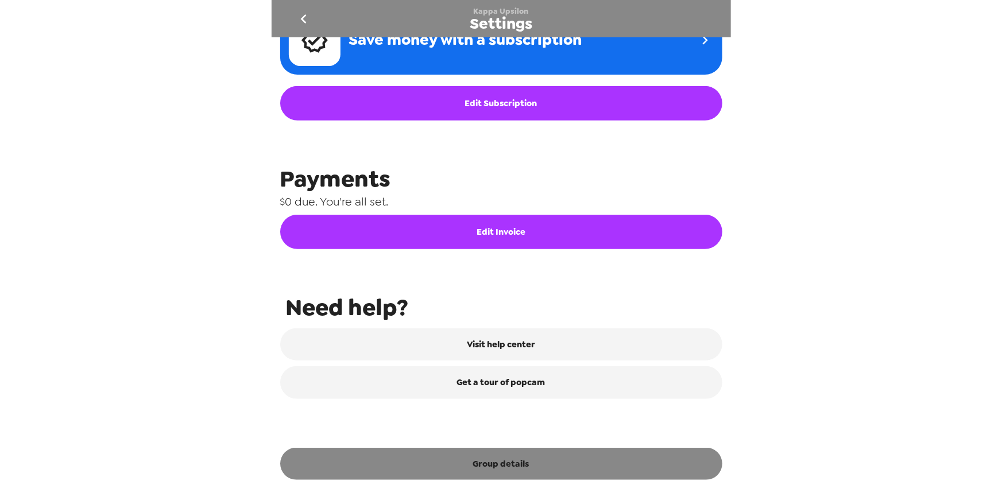
click at [515, 475] on button "Group details" at bounding box center [501, 464] width 442 height 32
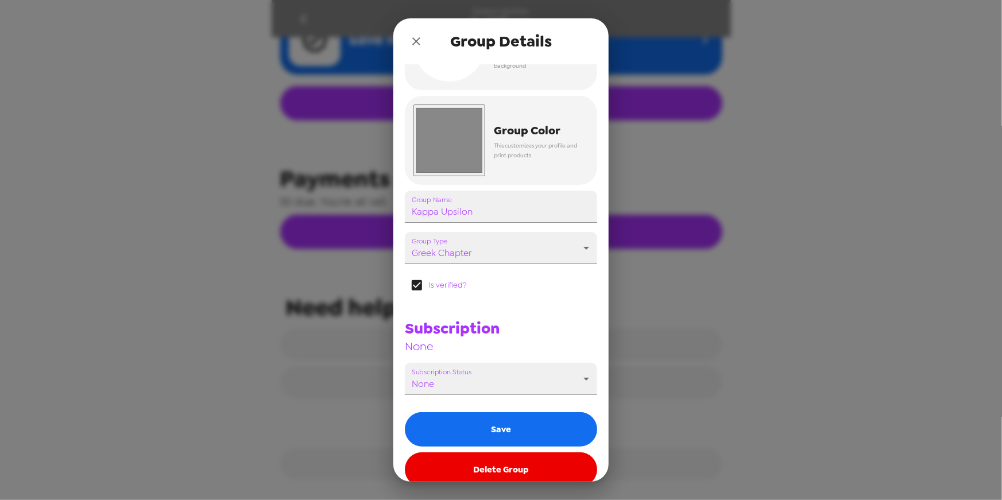
scroll to position [79, 0]
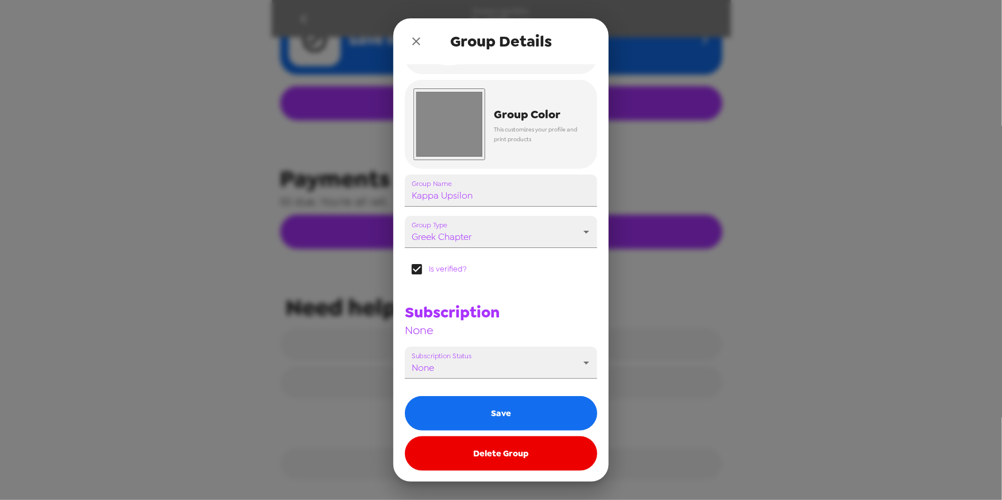
click at [417, 40] on icon "close" at bounding box center [416, 41] width 14 height 14
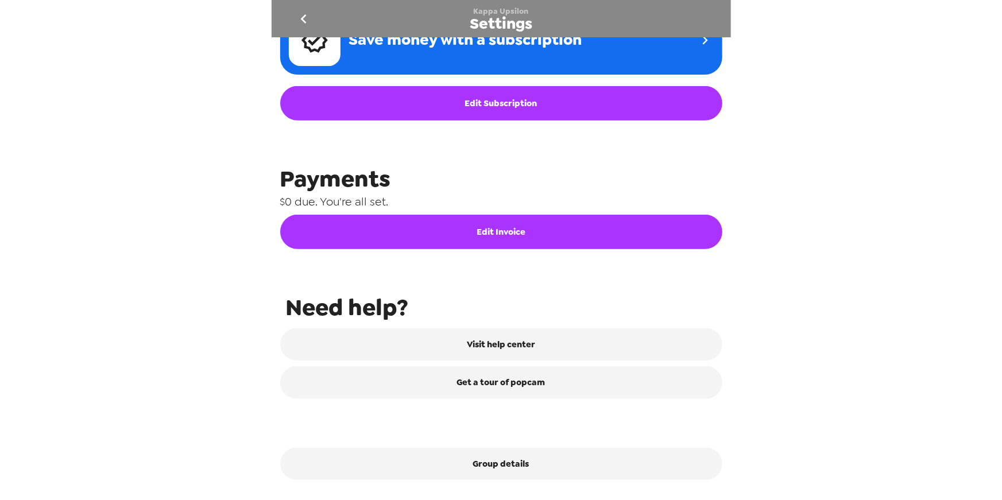
scroll to position [0, 0]
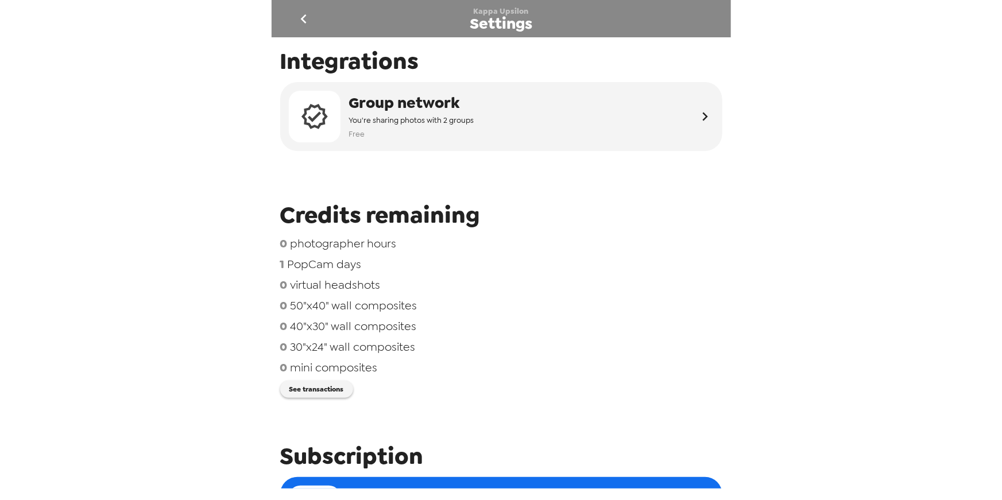
click at [302, 17] on icon "go back" at bounding box center [304, 18] width 6 height 9
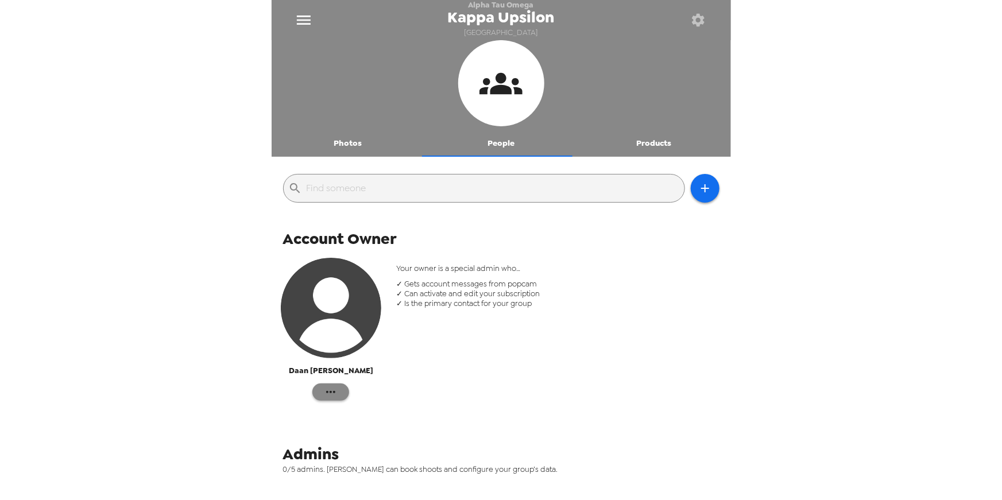
click at [331, 394] on icon "button" at bounding box center [331, 392] width 14 height 14
click at [507, 404] on div at bounding box center [501, 250] width 1002 height 500
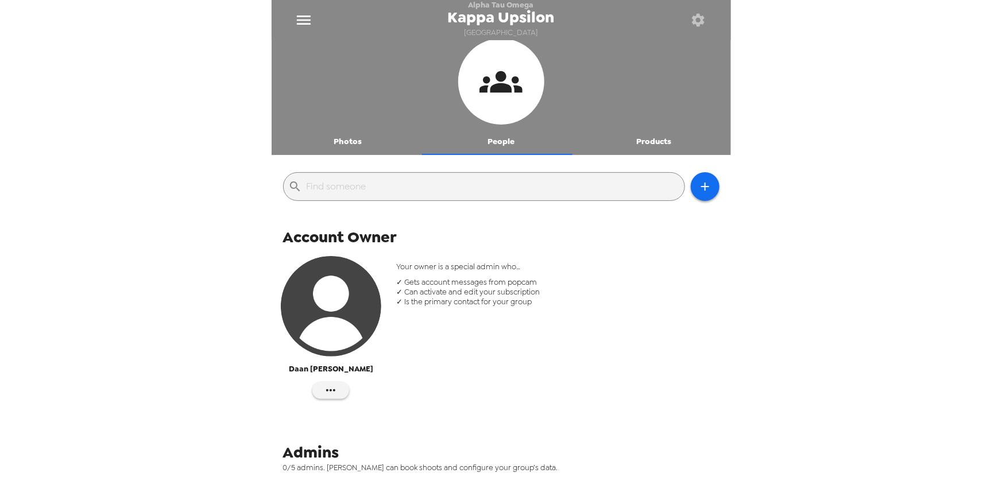
click at [662, 140] on button "Products" at bounding box center [653, 141] width 153 height 28
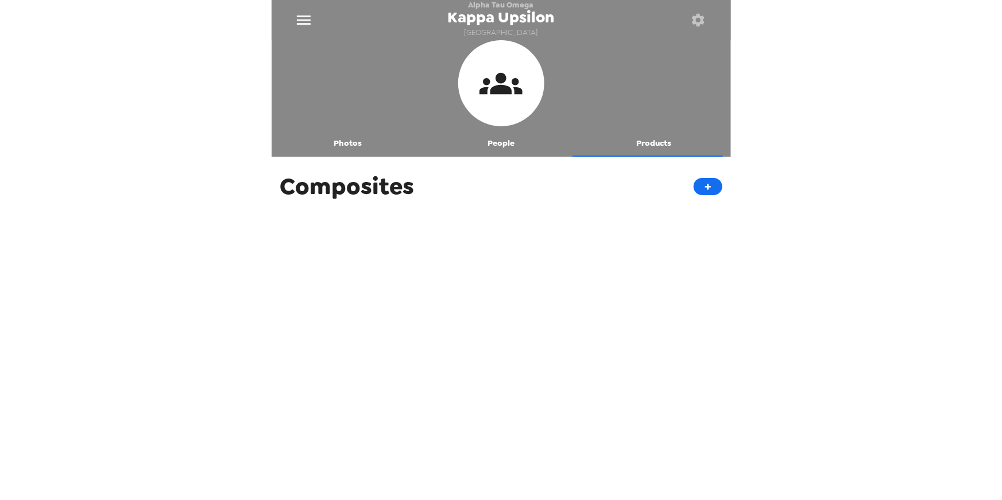
scroll to position [0, 0]
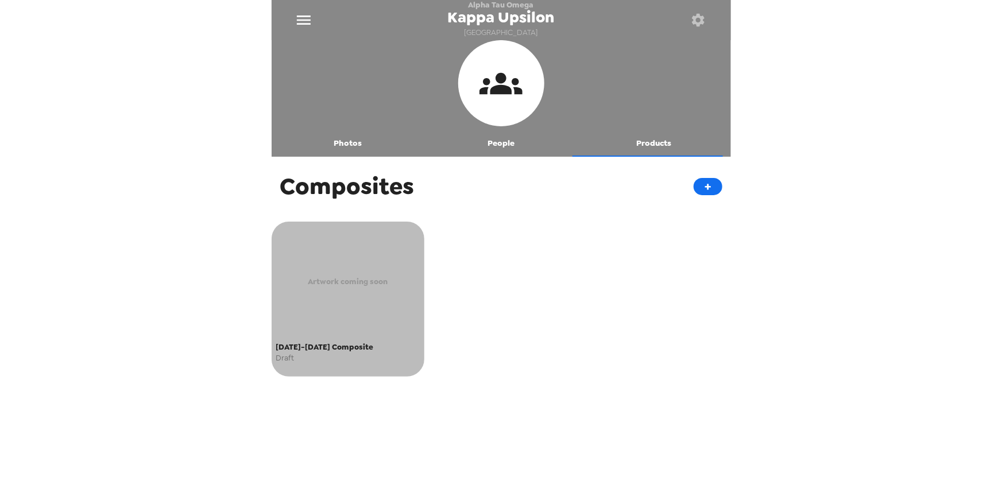
click at [329, 346] on span "[DATE]-[DATE] Composite" at bounding box center [348, 346] width 144 height 13
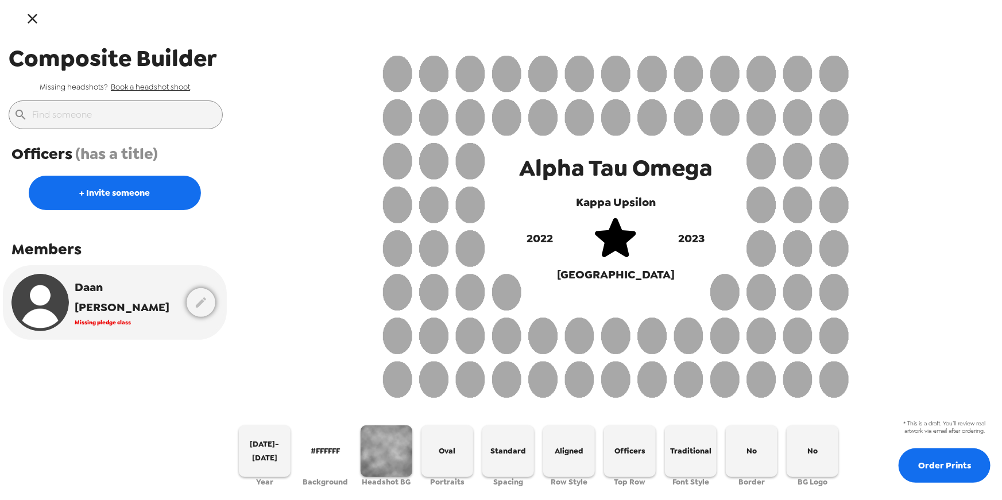
click at [164, 86] on link "Book a headshot shoot" at bounding box center [150, 87] width 79 height 10
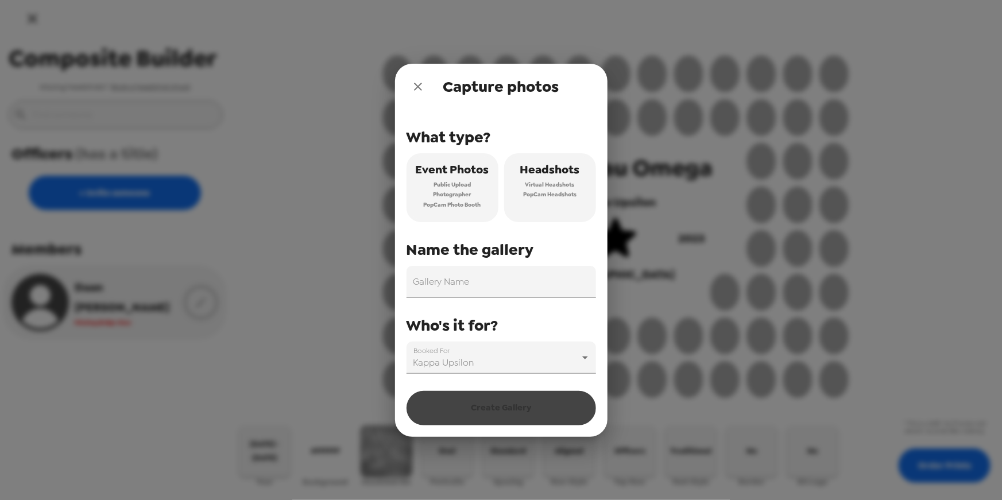
click at [417, 84] on icon "close" at bounding box center [418, 87] width 14 height 14
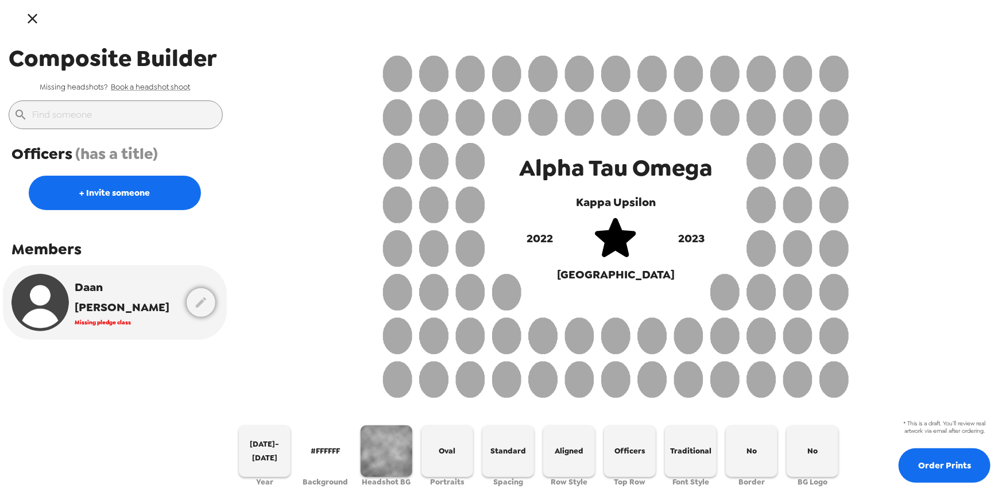
click at [297, 153] on div "Alpha Tau Omega Kappa Upsilon 2022 2023 University of Tampa" at bounding box center [616, 225] width 772 height 365
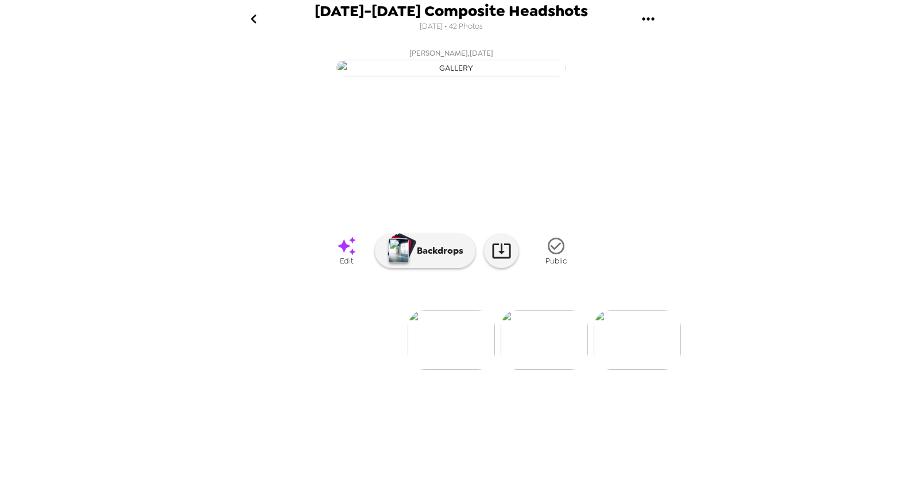
click at [341, 7] on span "[DATE]-[DATE] Composite Headshots" at bounding box center [451, 10] width 273 height 15
click at [342, 7] on span "[DATE]-[DATE] Composite Headshots" at bounding box center [451, 10] width 273 height 15
drag, startPoint x: 342, startPoint y: 7, endPoint x: 451, endPoint y: 11, distance: 109.1
click at [451, 11] on span "[DATE]-[DATE] Composite Headshots" at bounding box center [451, 10] width 273 height 15
click at [531, 12] on span "[DATE]-[DATE] Composite Headshots" at bounding box center [451, 10] width 273 height 15
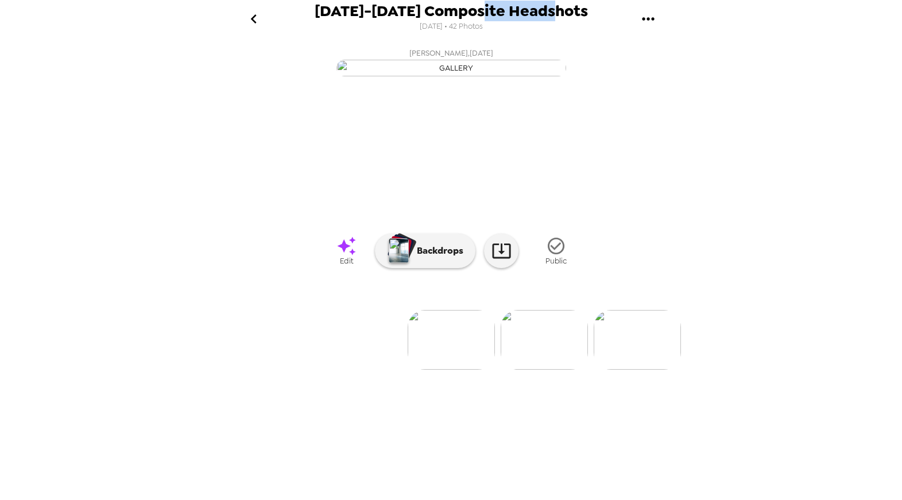
click at [531, 12] on span "2024-2025 Composite Headshots" at bounding box center [451, 10] width 273 height 15
copy span "2024-2025 Composite Headshots"
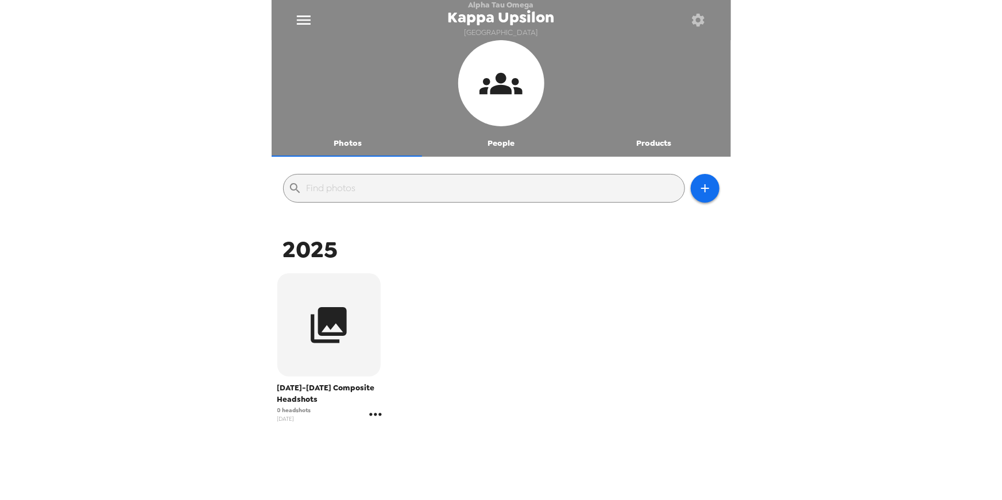
click at [375, 413] on icon "gallery menu" at bounding box center [375, 414] width 18 height 18
click at [452, 455] on span "Copy gallery link" at bounding box center [441, 455] width 95 height 14
click at [499, 142] on button "People" at bounding box center [500, 143] width 153 height 28
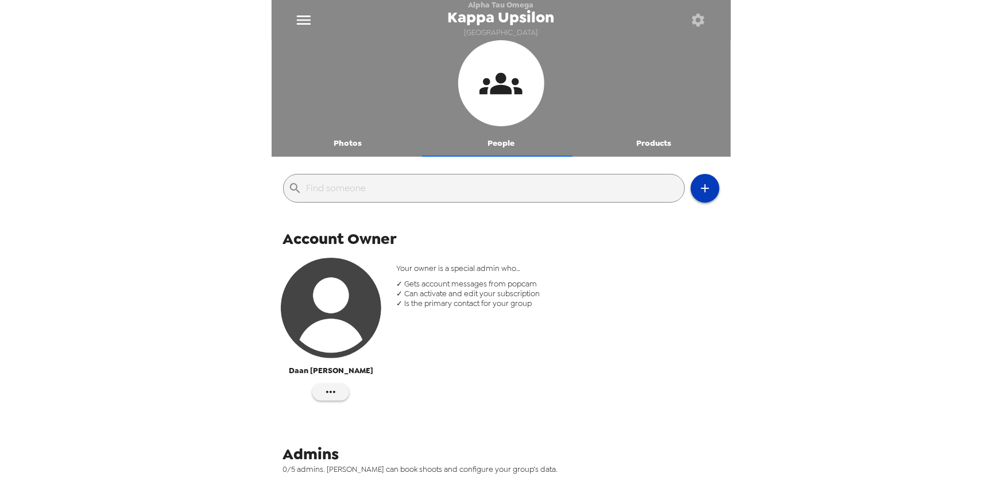
click at [698, 194] on icon "button" at bounding box center [705, 188] width 14 height 14
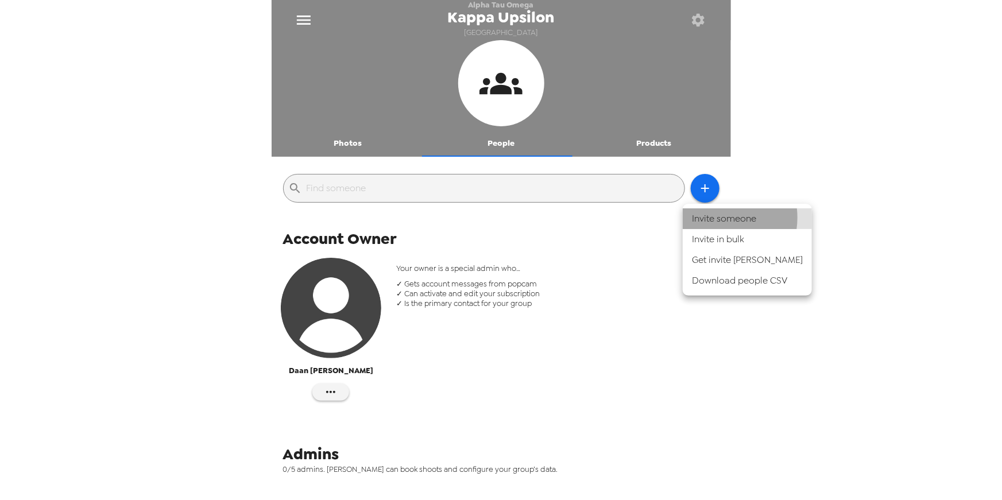
click at [715, 218] on li "Invite someone" at bounding box center [746, 218] width 129 height 21
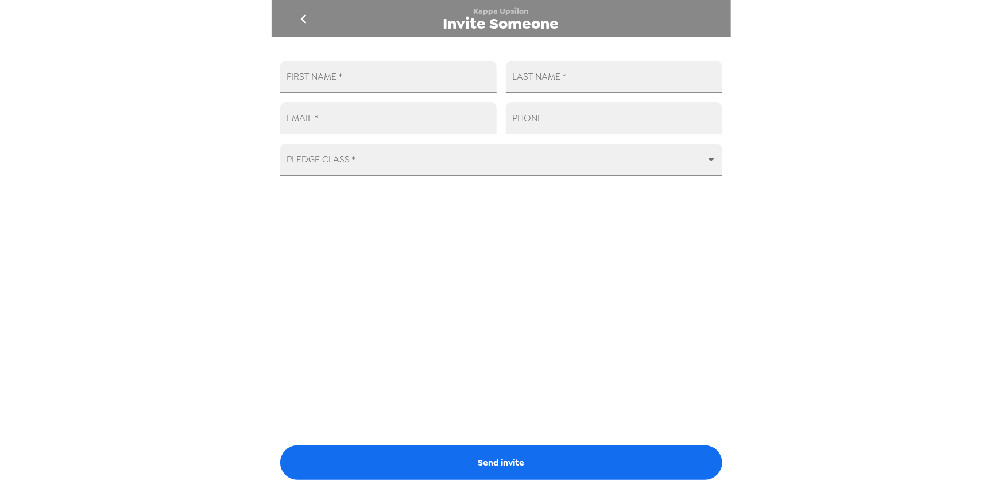
click at [302, 17] on icon "go back" at bounding box center [303, 19] width 18 height 18
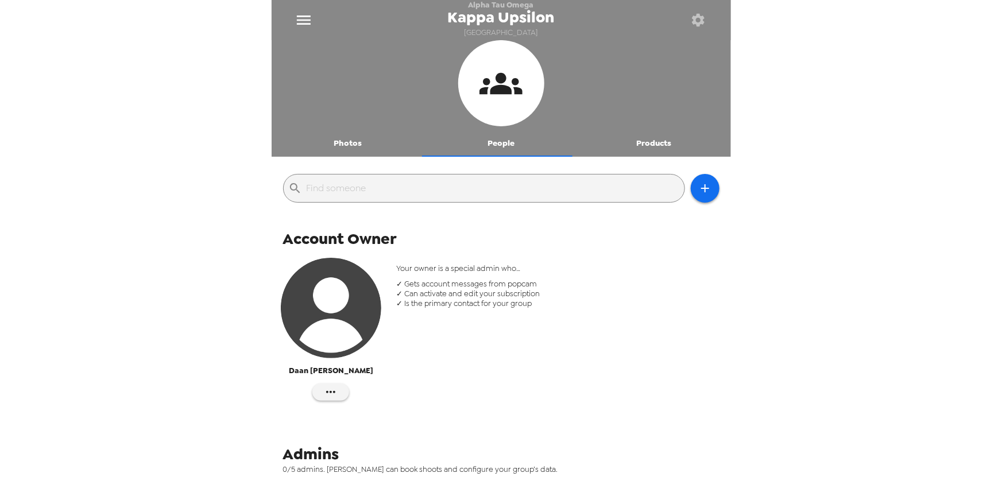
click at [643, 139] on button "Products" at bounding box center [653, 143] width 153 height 28
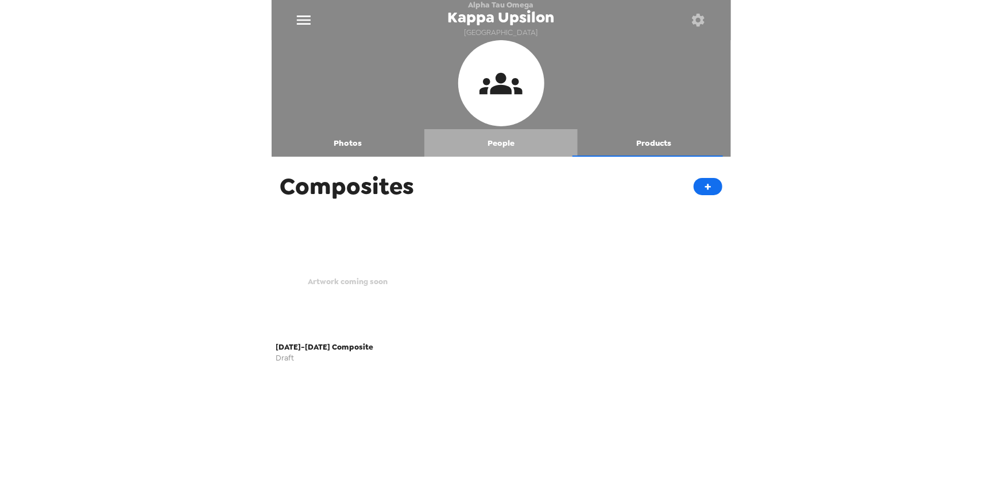
click at [502, 145] on button "People" at bounding box center [500, 143] width 153 height 28
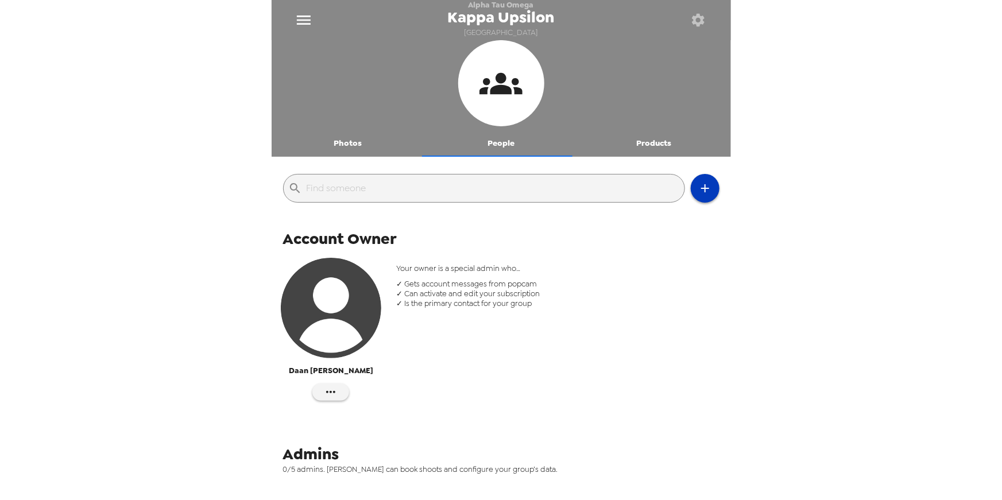
click at [704, 191] on button "button" at bounding box center [704, 188] width 29 height 29
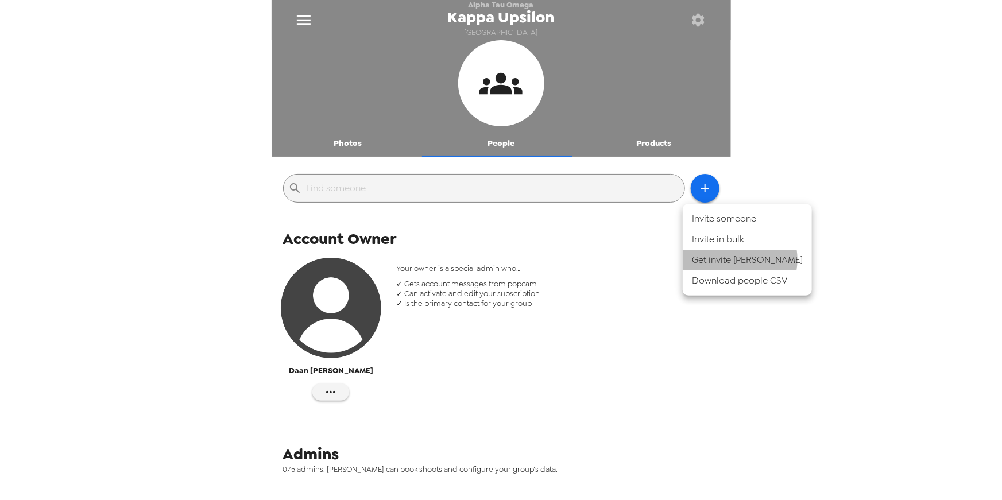
click at [728, 259] on li "Get invite [PERSON_NAME]" at bounding box center [746, 260] width 129 height 21
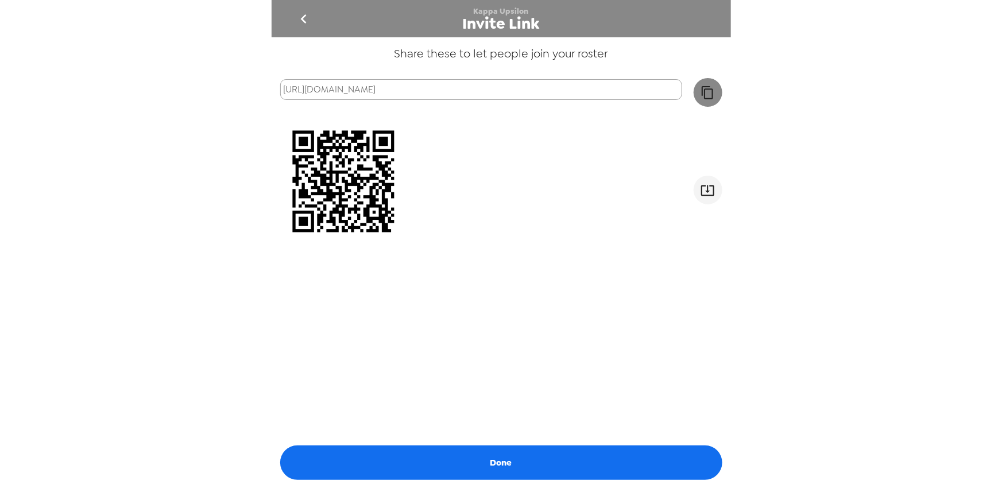
click at [701, 96] on icon "button" at bounding box center [707, 93] width 14 height 14
click at [305, 18] on icon "go back" at bounding box center [303, 19] width 18 height 18
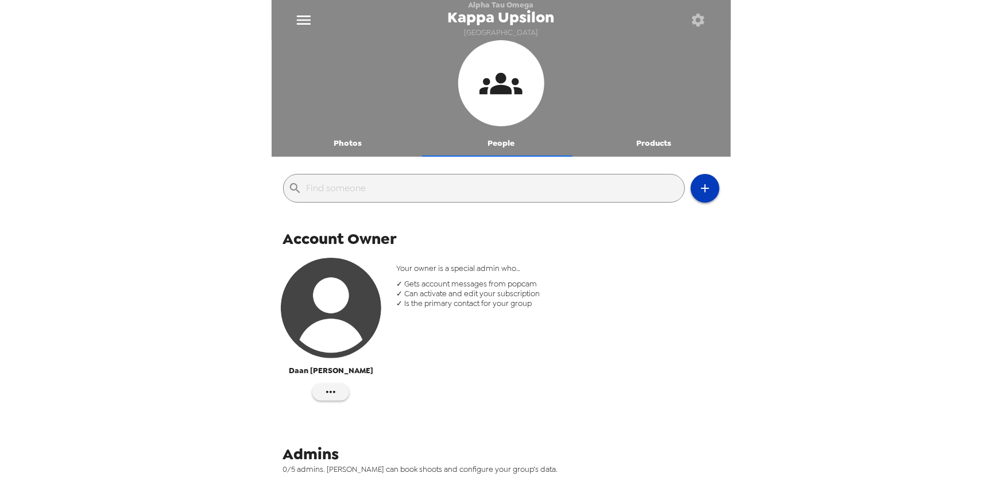
click at [698, 192] on icon "button" at bounding box center [705, 188] width 14 height 14
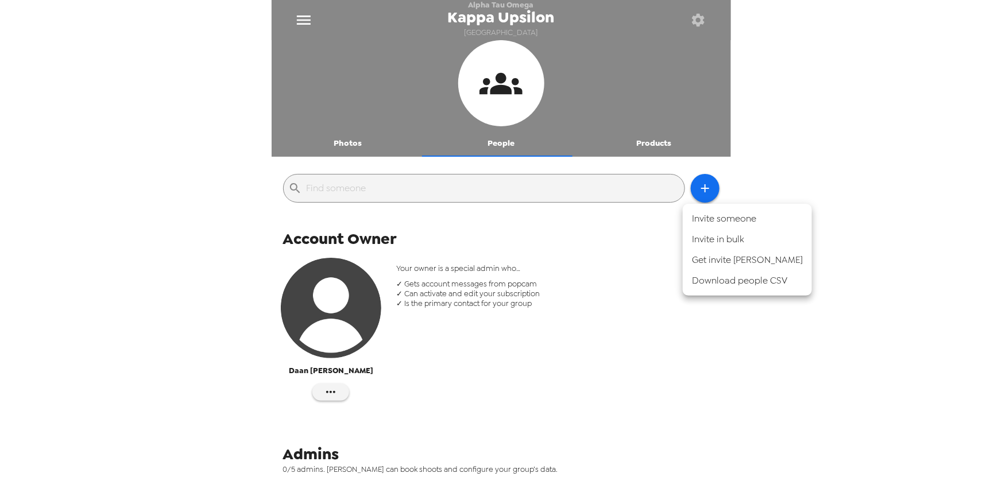
click at [657, 147] on div at bounding box center [501, 250] width 1002 height 500
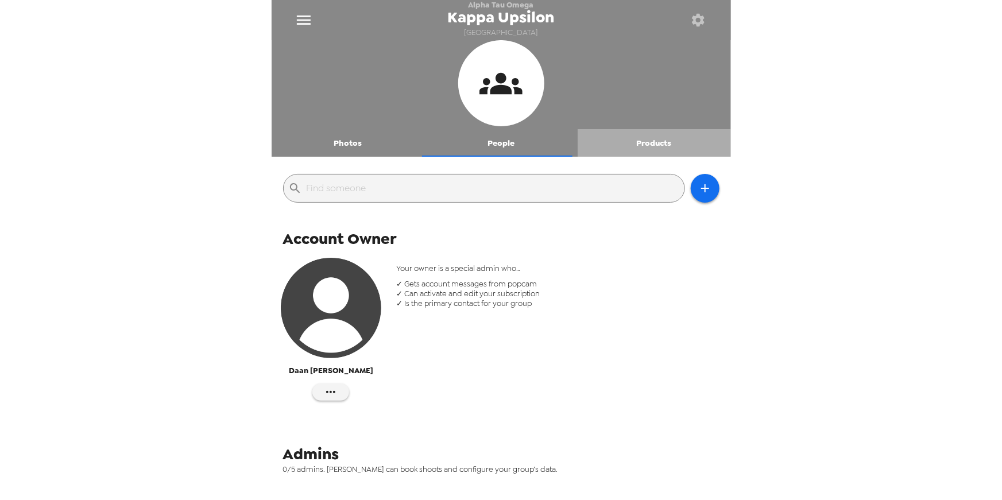
click at [652, 145] on button "Products" at bounding box center [653, 143] width 153 height 28
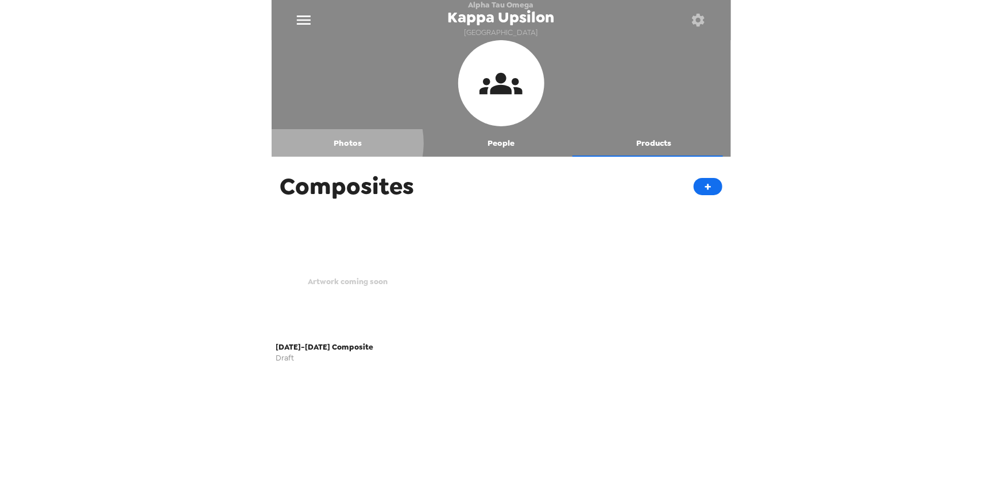
click at [339, 145] on button "Photos" at bounding box center [347, 143] width 153 height 28
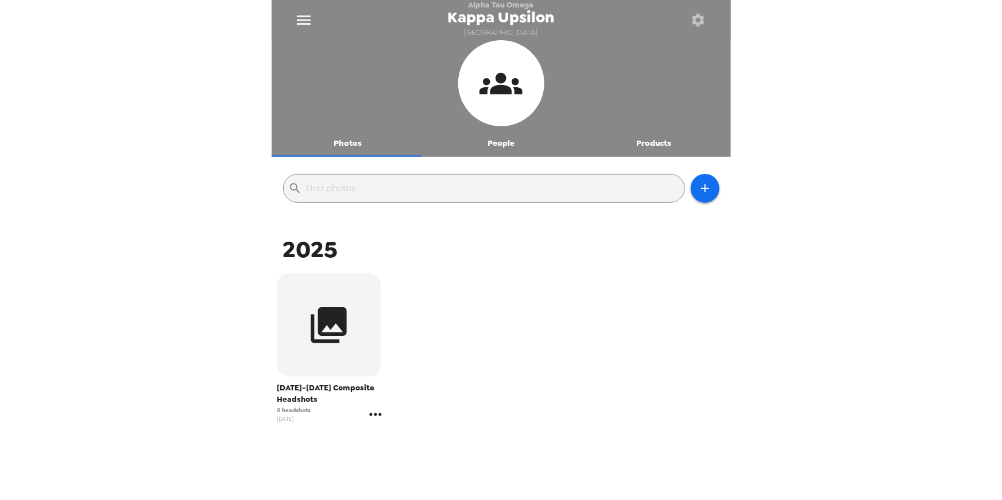
click at [373, 420] on icon "gallery menu" at bounding box center [375, 414] width 18 height 18
click at [601, 312] on div at bounding box center [501, 250] width 1002 height 500
click at [703, 21] on icon "button" at bounding box center [698, 20] width 13 height 13
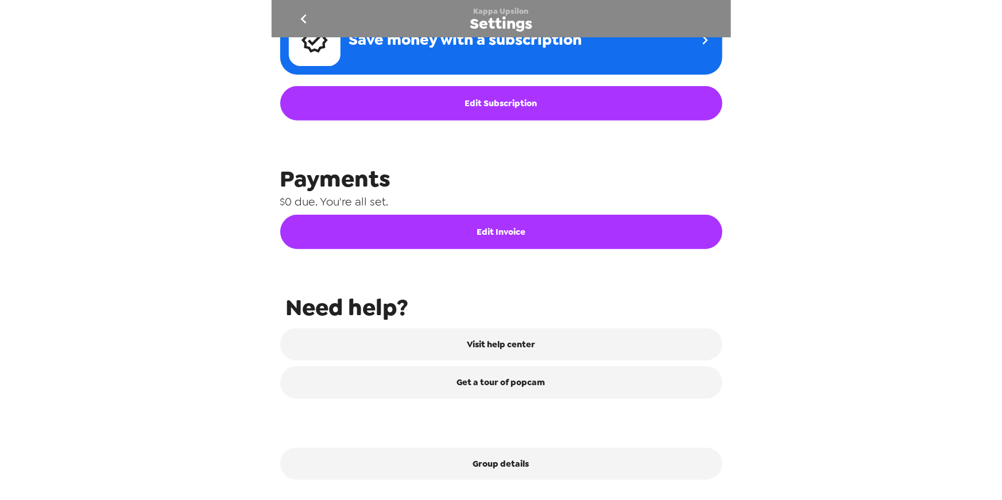
scroll to position [471, 0]
